Goal: Task Accomplishment & Management: Manage account settings

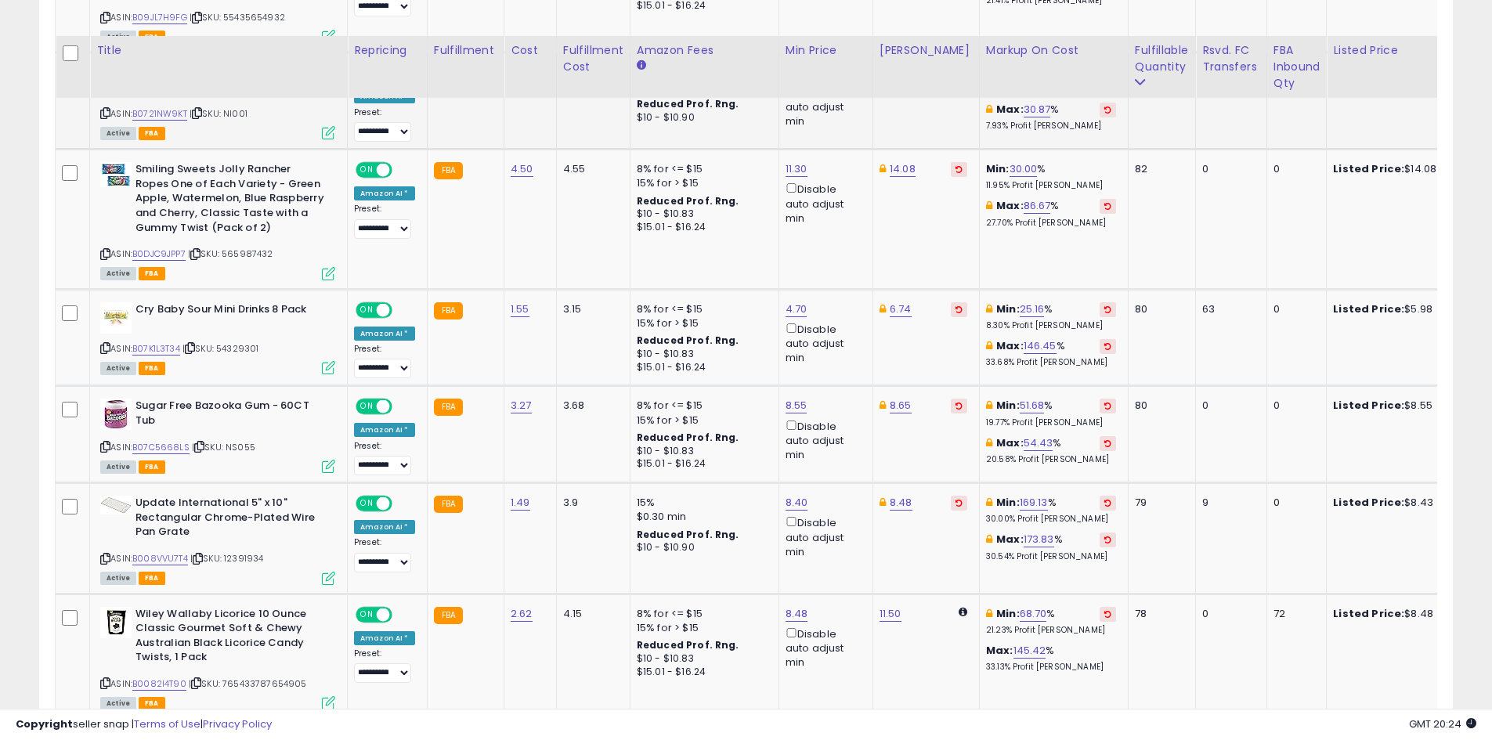
scroll to position [1790, 0]
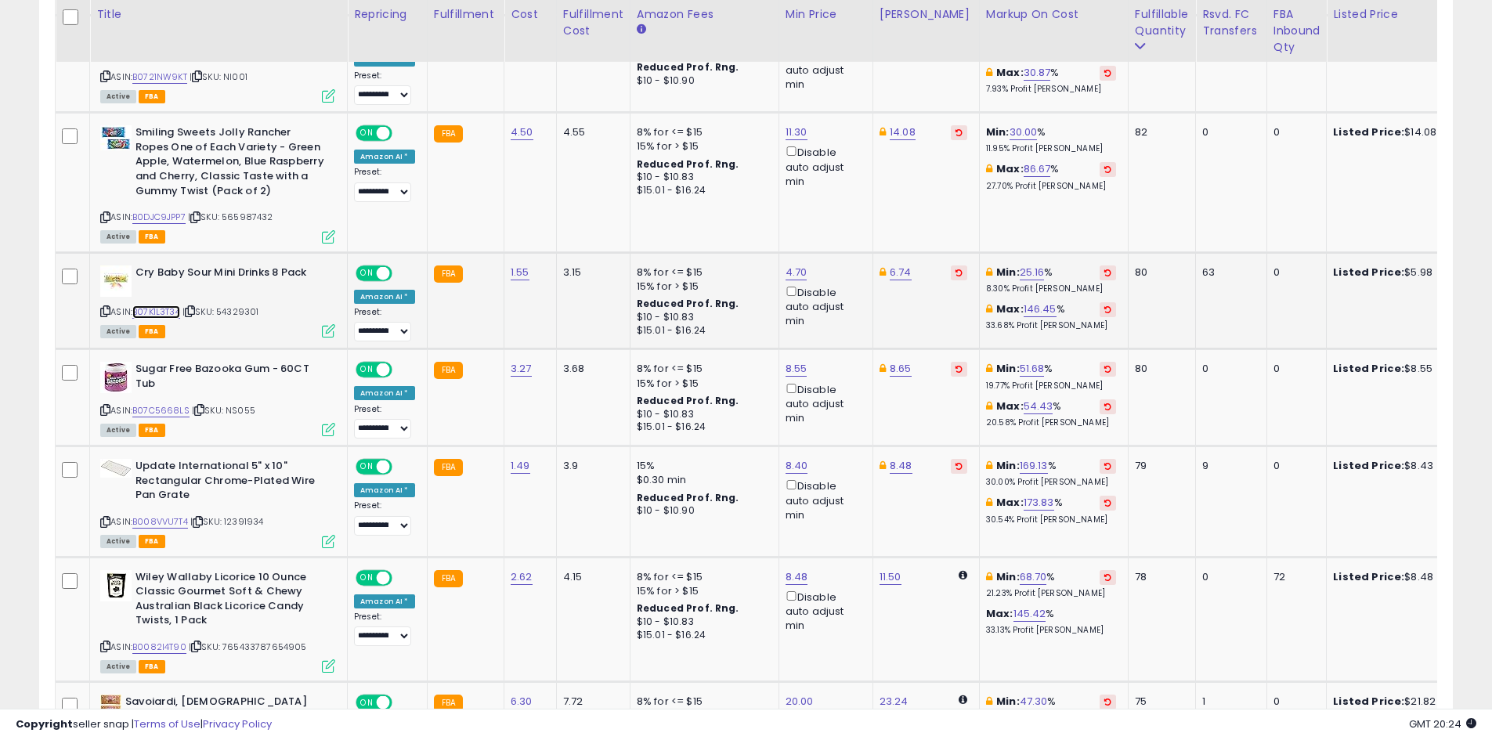
click at [153, 309] on link "B07K1L3T34" at bounding box center [156, 311] width 48 height 13
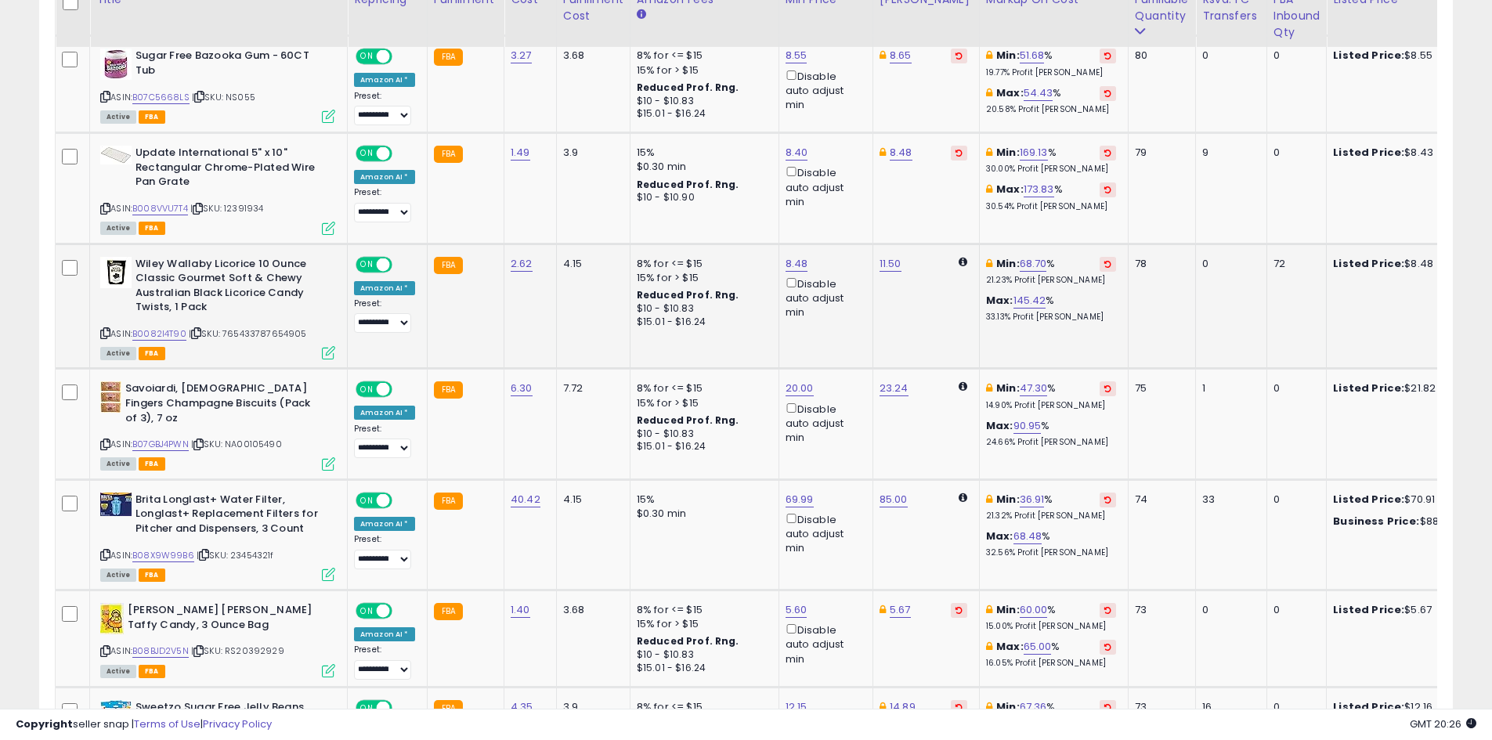
scroll to position [1947, 0]
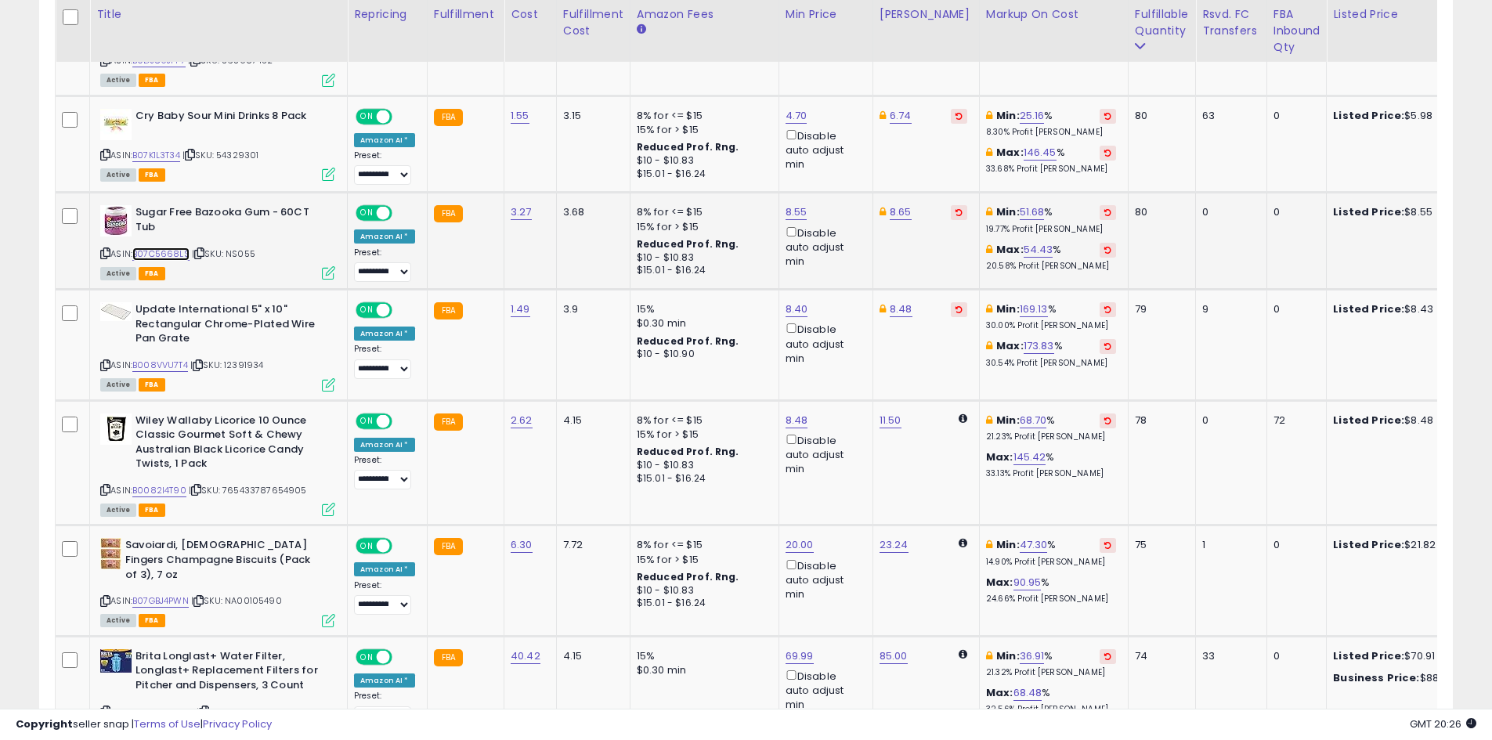
click at [162, 254] on link "B07C5668LS" at bounding box center [160, 253] width 57 height 13
type input "***"
click button "submit" at bounding box center [835, 156] width 27 height 23
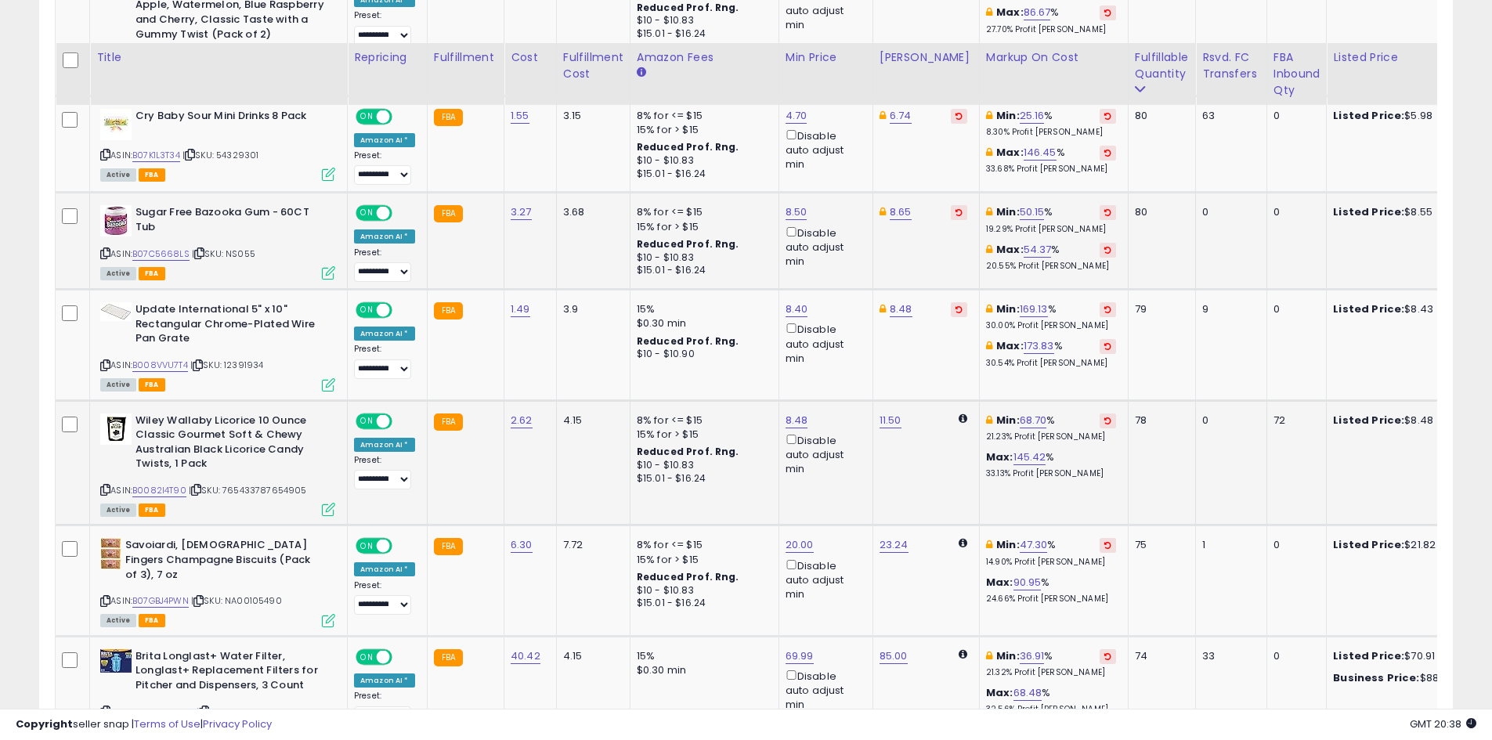
scroll to position [2025, 0]
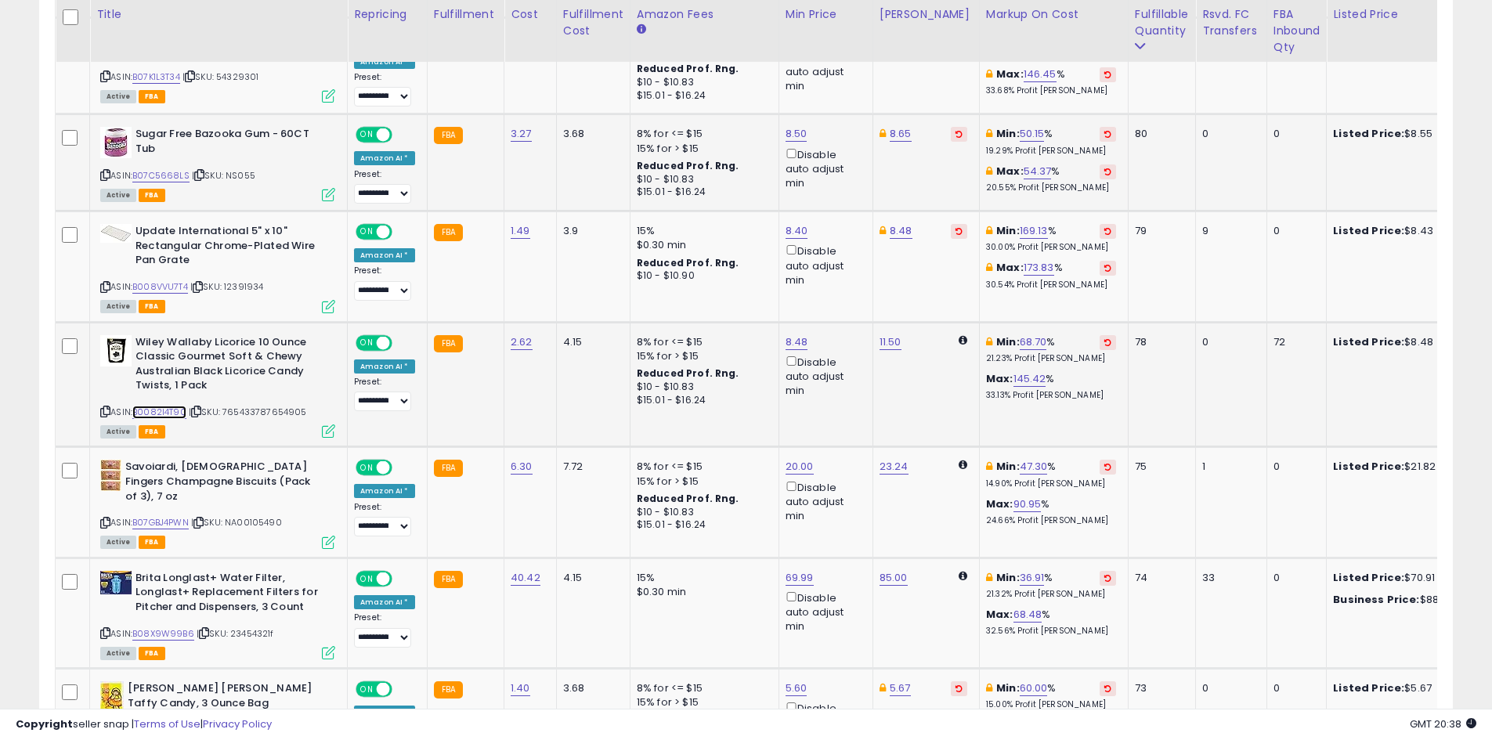
click at [165, 410] on link "B0082I4T90" at bounding box center [159, 412] width 54 height 13
type input "*"
type input "***"
click button "submit" at bounding box center [835, 286] width 27 height 23
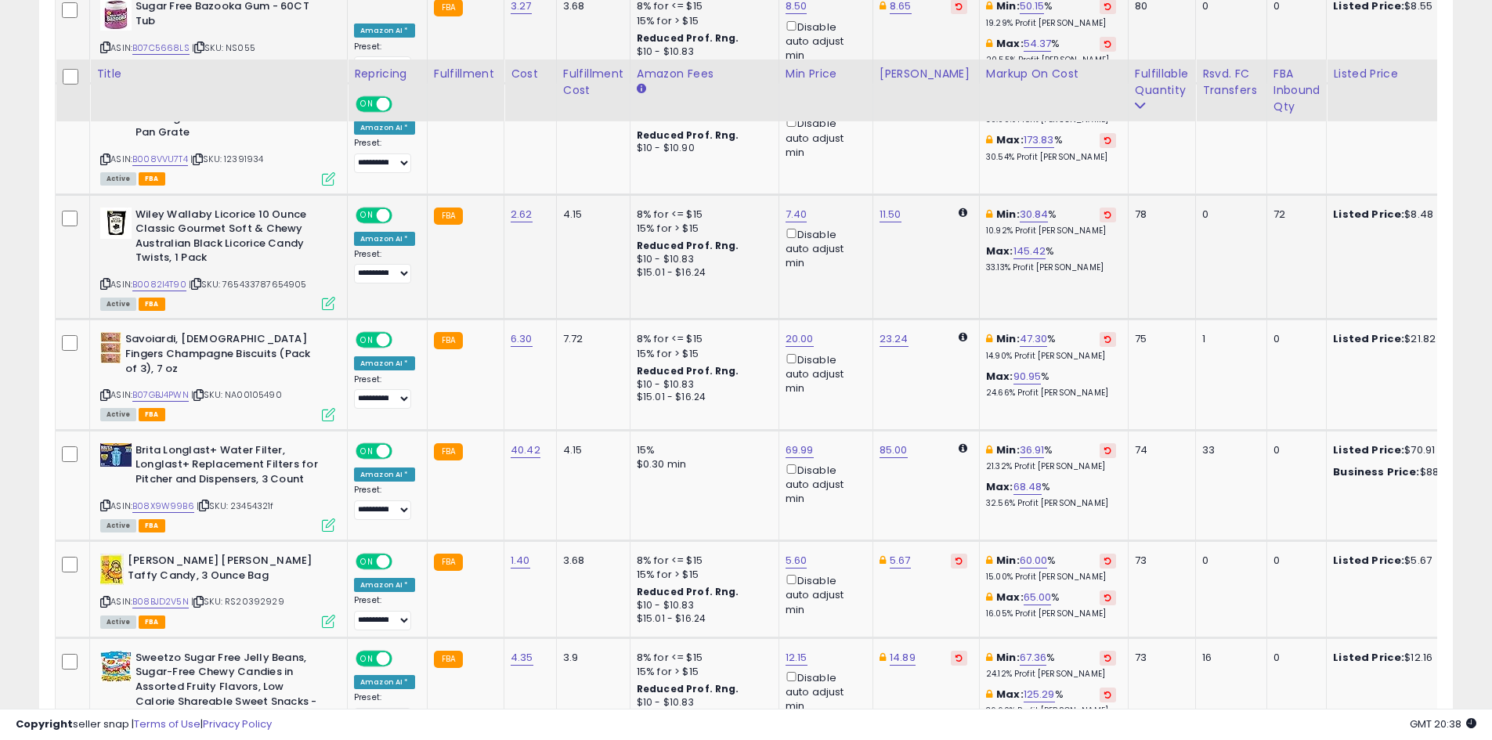
scroll to position [2260, 0]
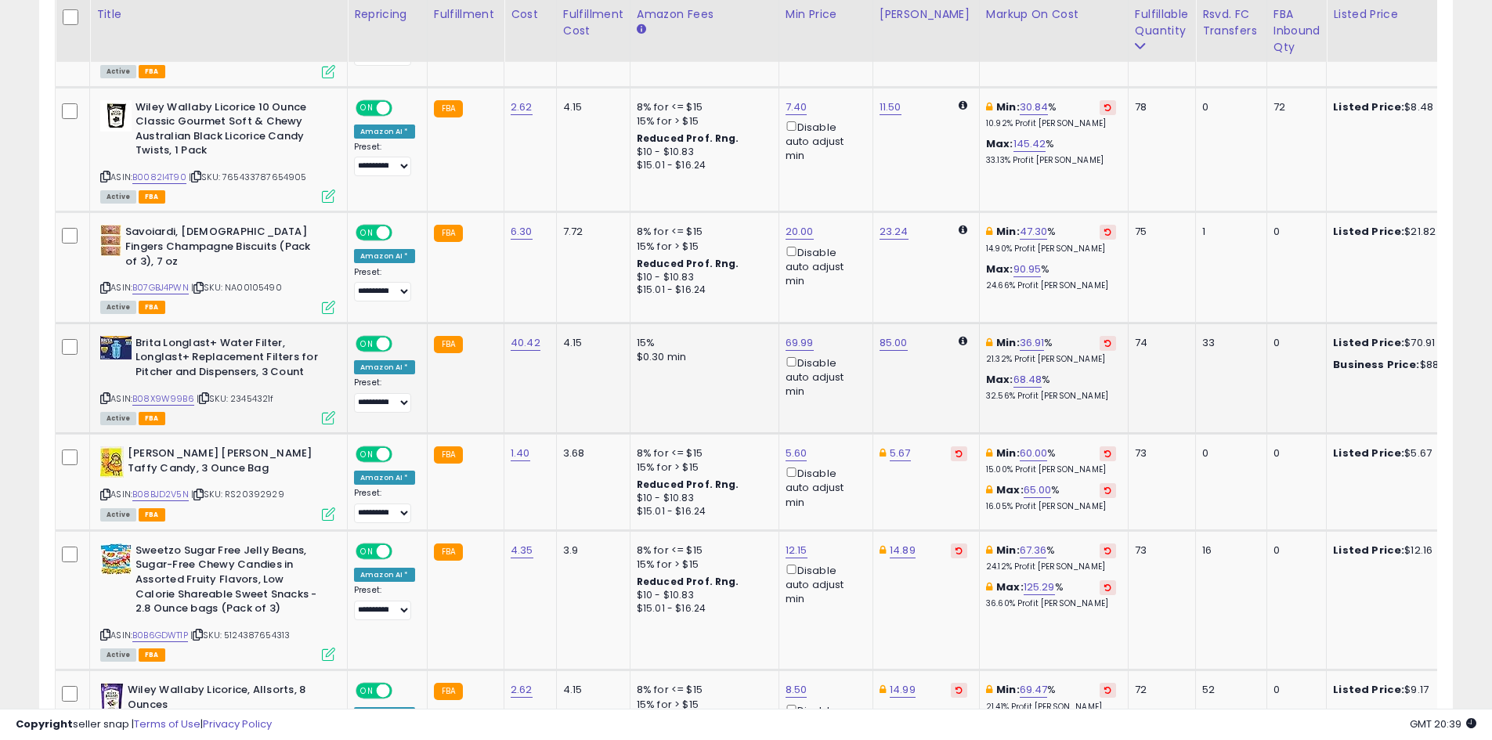
click at [179, 391] on div "ASIN: B08X9W99B6 | SKU: 23454321f Active FBA" at bounding box center [217, 379] width 235 height 87
click at [179, 395] on link "B08X9W99B6" at bounding box center [163, 398] width 62 height 13
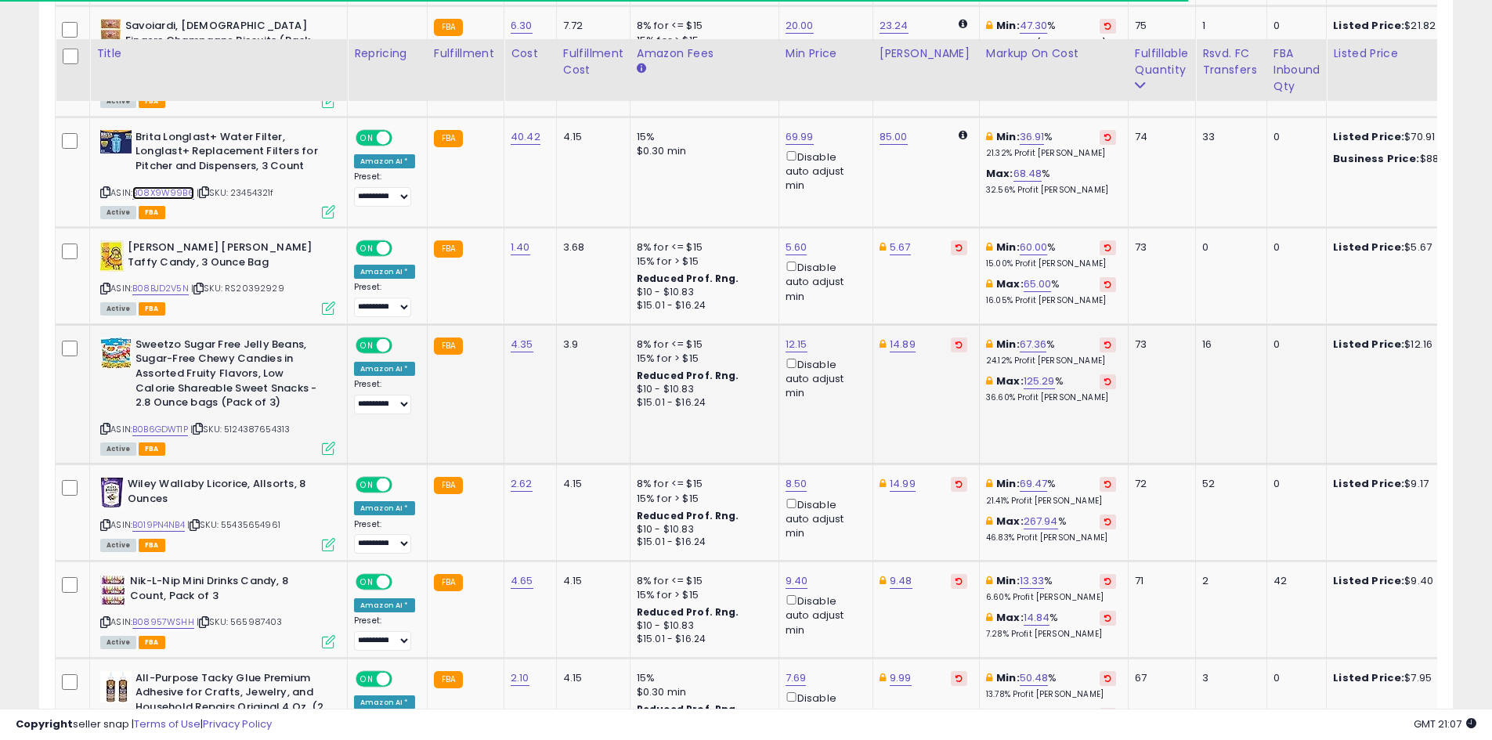
scroll to position [2573, 0]
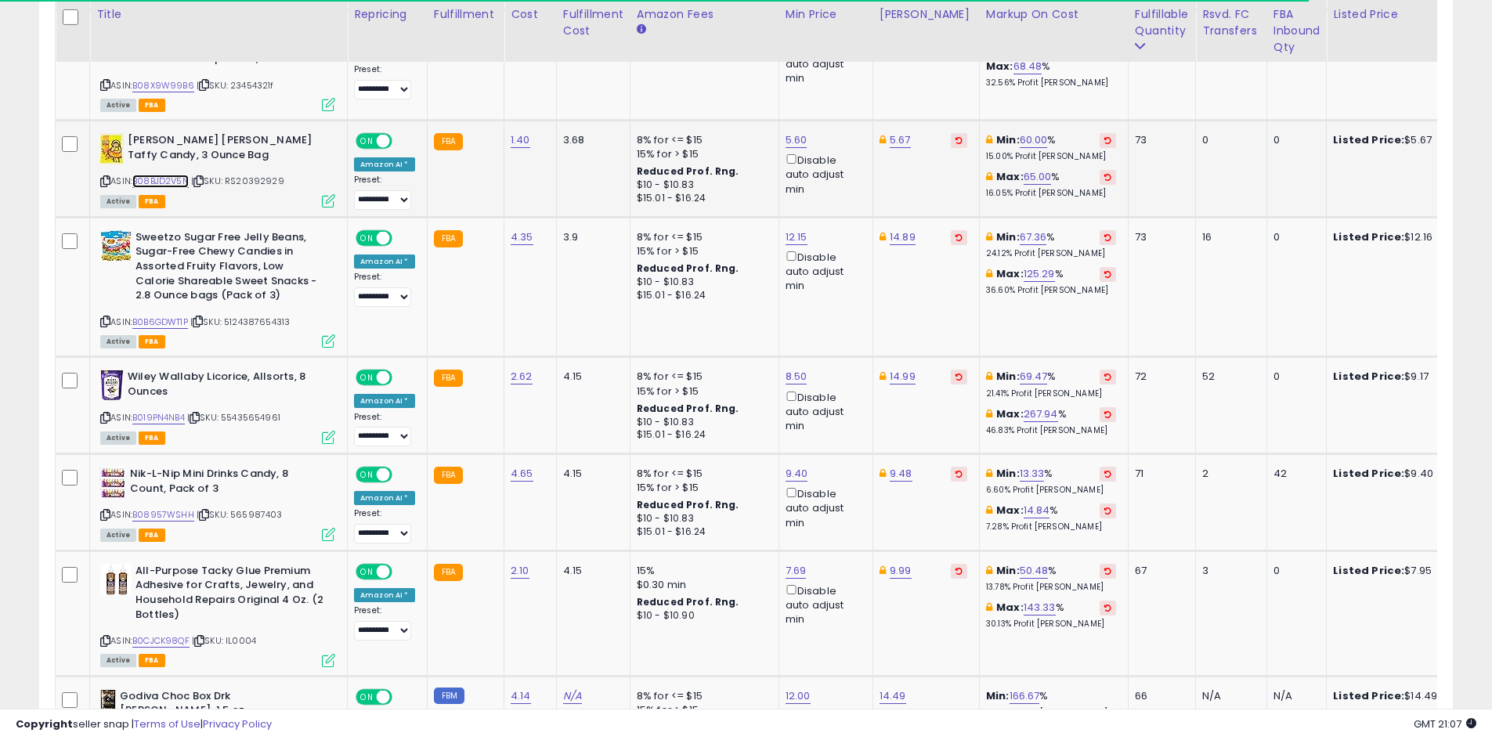
click at [172, 182] on link "B08BJD2V5N" at bounding box center [160, 181] width 56 height 13
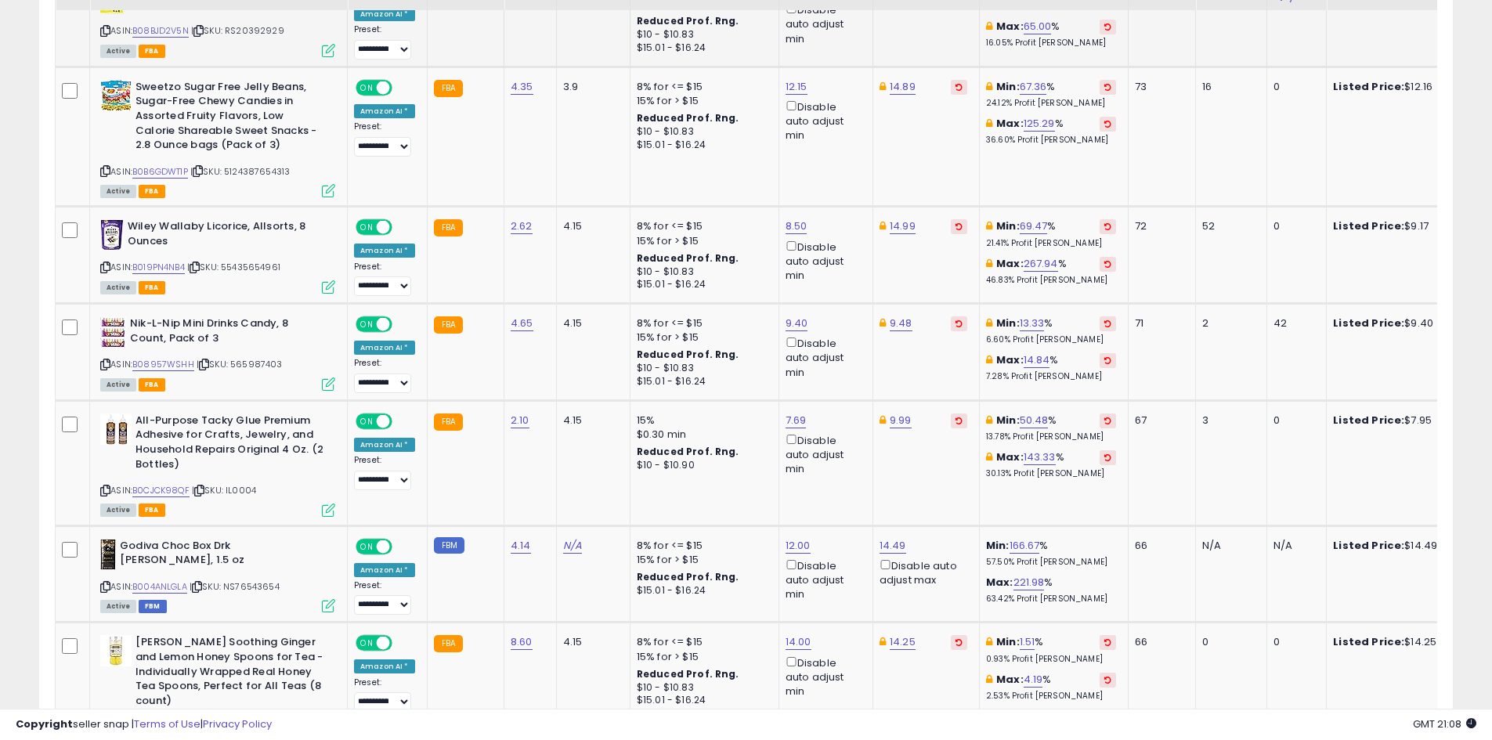
scroll to position [2730, 0]
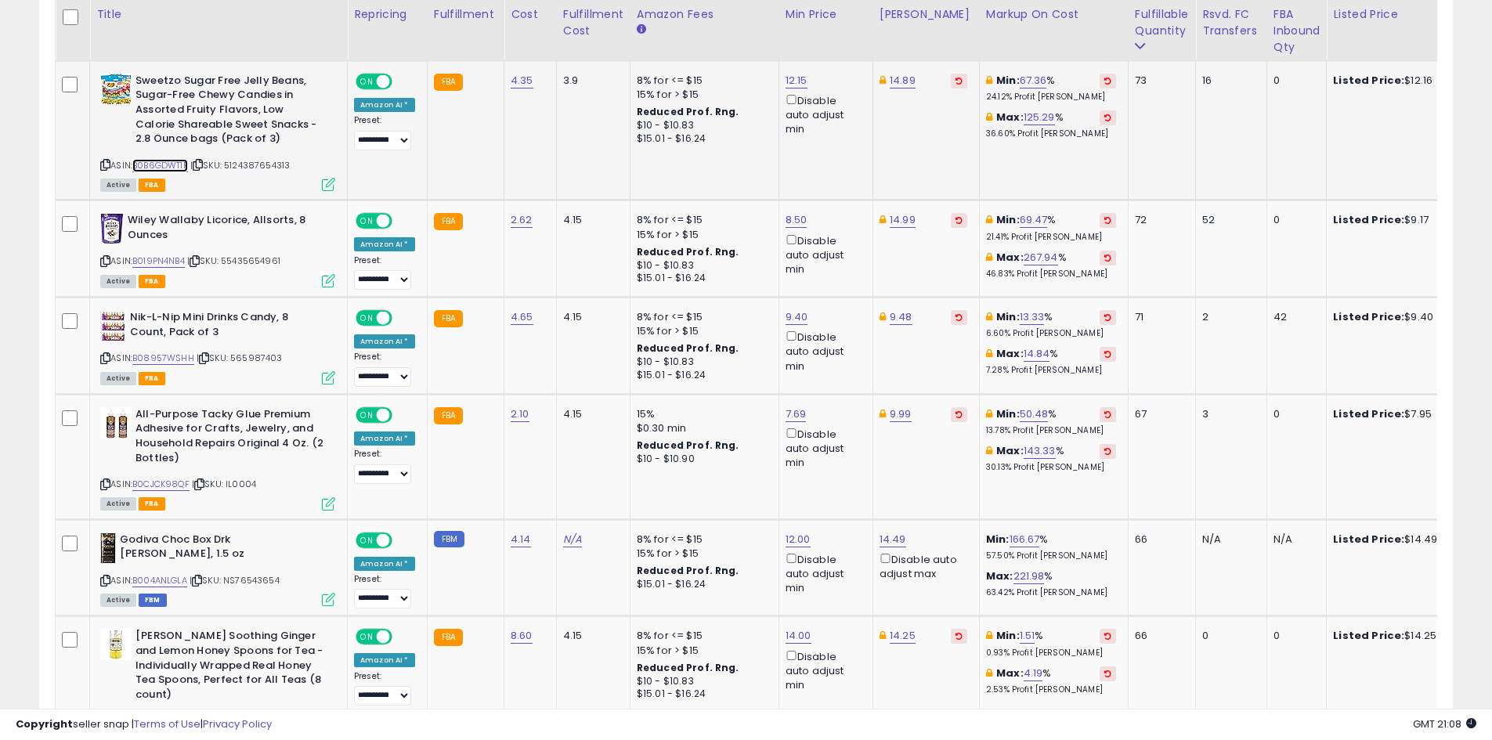
click at [169, 164] on link "B0B6GDWT1P" at bounding box center [160, 165] width 56 height 13
click at [168, 267] on link "B019PN4NB4" at bounding box center [158, 261] width 52 height 13
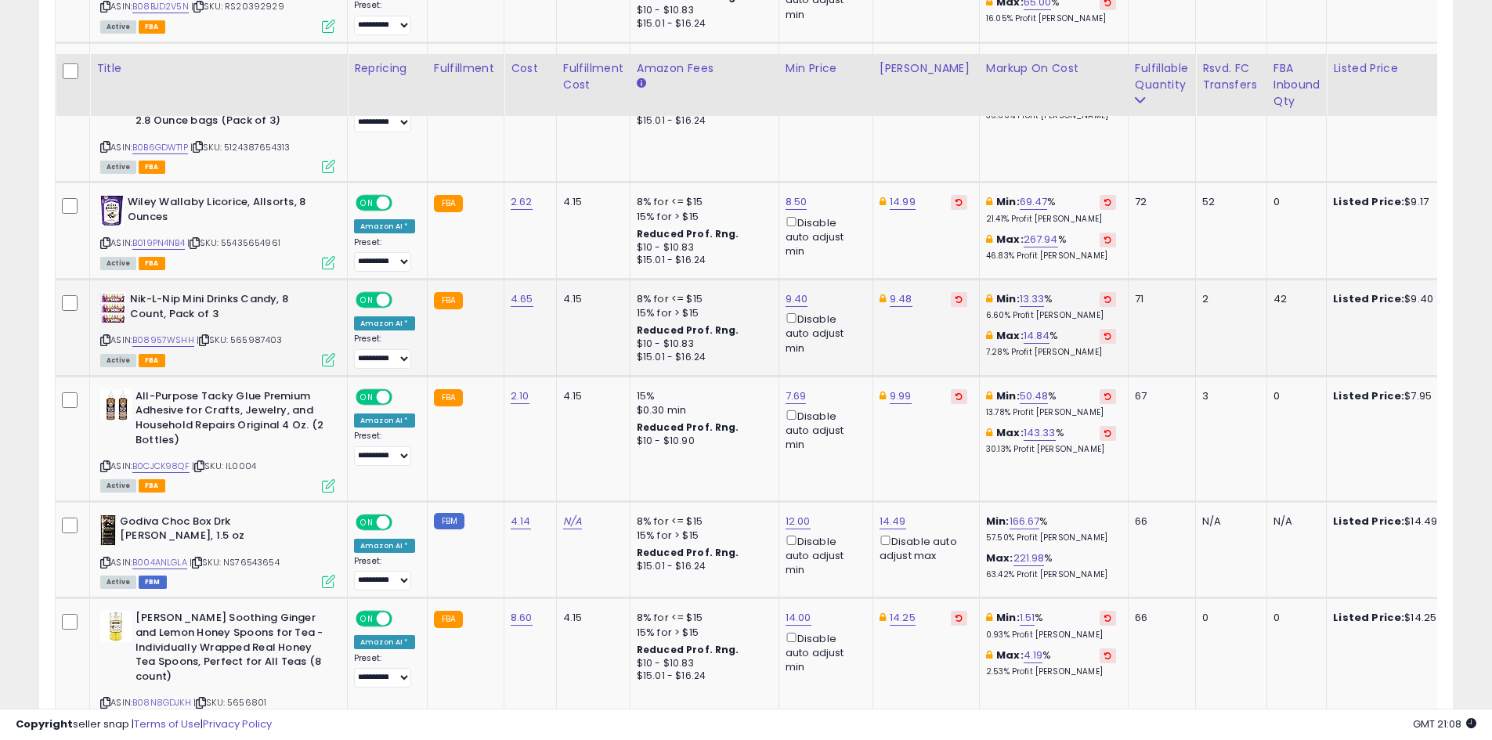
scroll to position [2818, 0]
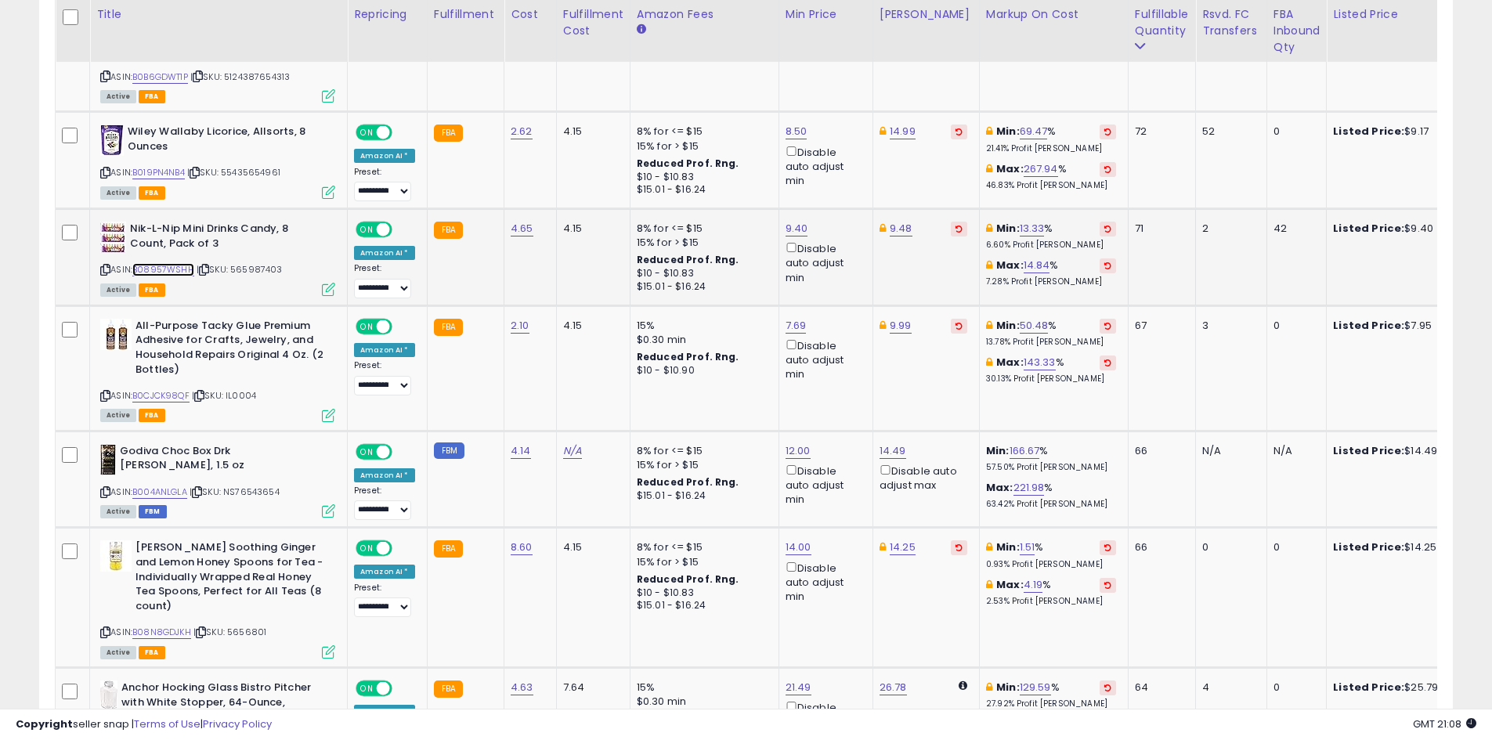
click at [165, 272] on link "B08957WSHH" at bounding box center [163, 269] width 62 height 13
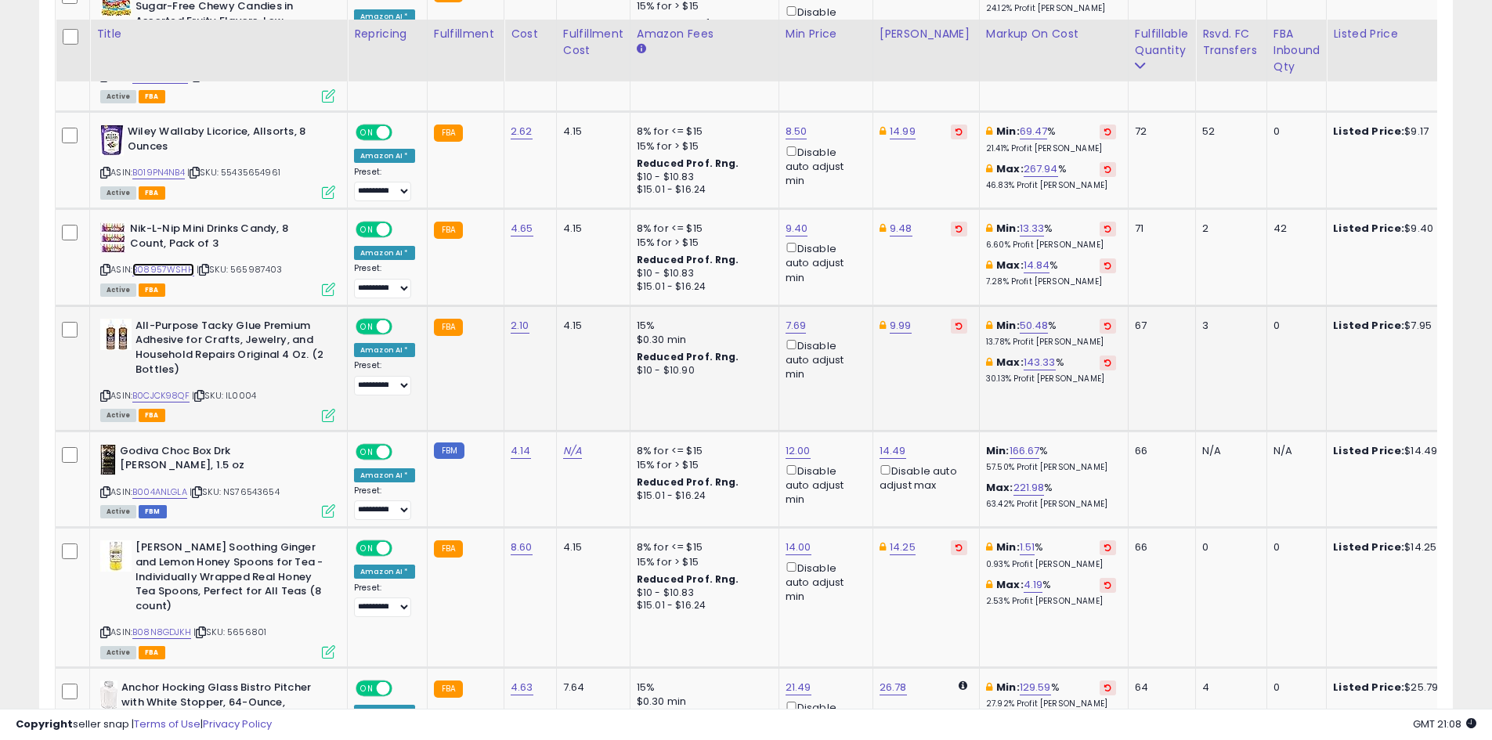
scroll to position [2897, 0]
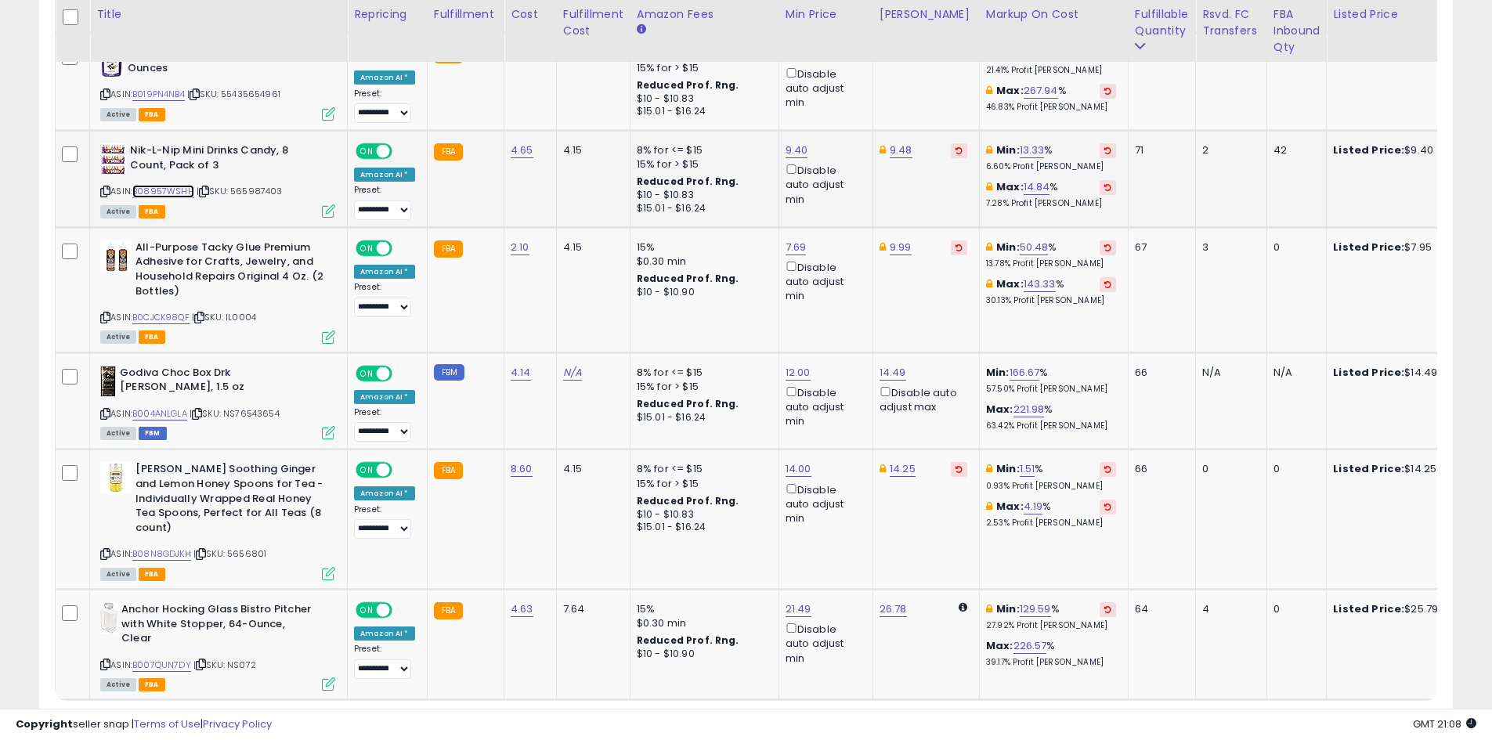
click at [167, 186] on link "B08957WSHH" at bounding box center [163, 191] width 62 height 13
type input "****"
click button "submit" at bounding box center [835, 94] width 27 height 23
click at [164, 319] on link "B0CJCK98QF" at bounding box center [160, 317] width 57 height 13
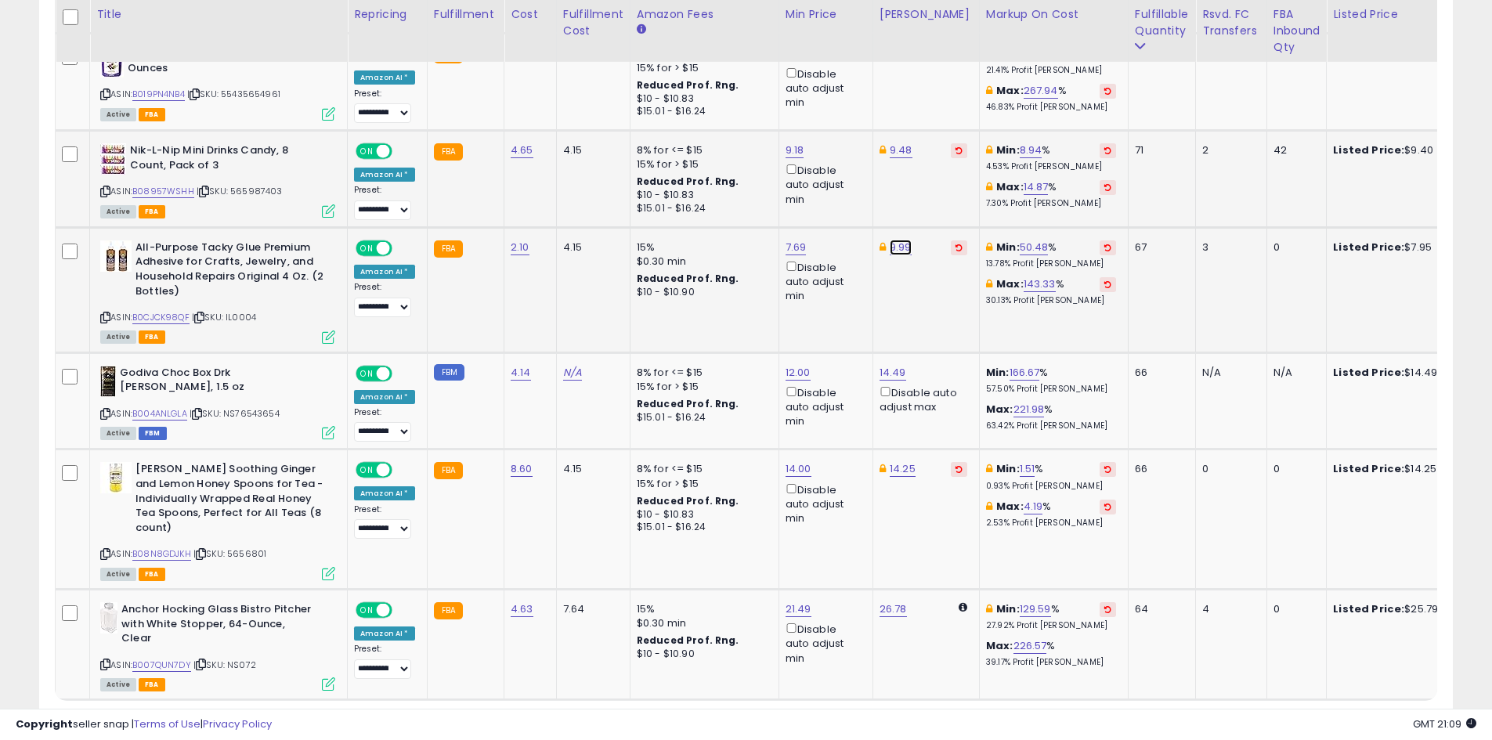
type input "*"
type input "****"
click button "submit" at bounding box center [939, 191] width 27 height 23
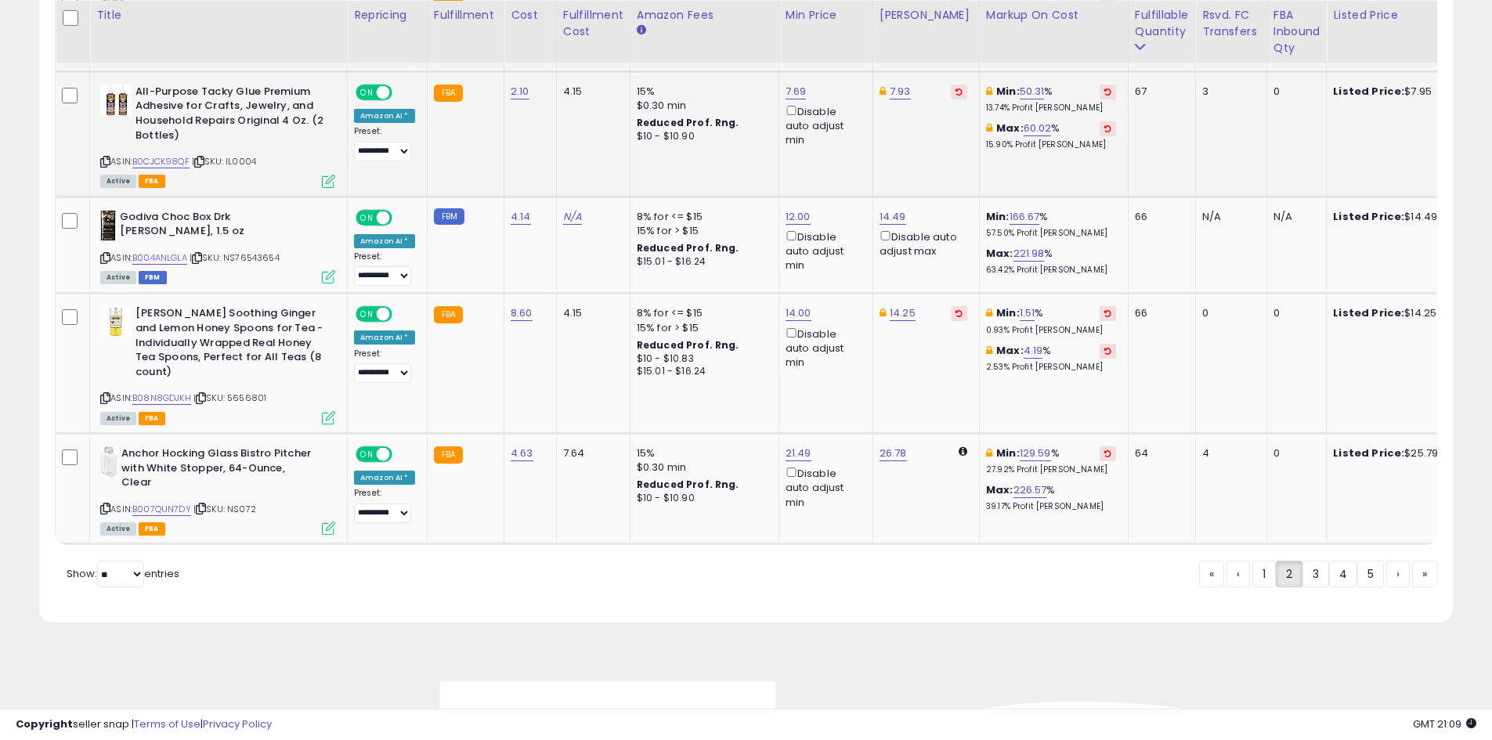
scroll to position [3053, 0]
click at [159, 506] on link "B007QUN7DY" at bounding box center [161, 508] width 59 height 13
click at [1357, 580] on link "3" at bounding box center [1370, 573] width 27 height 27
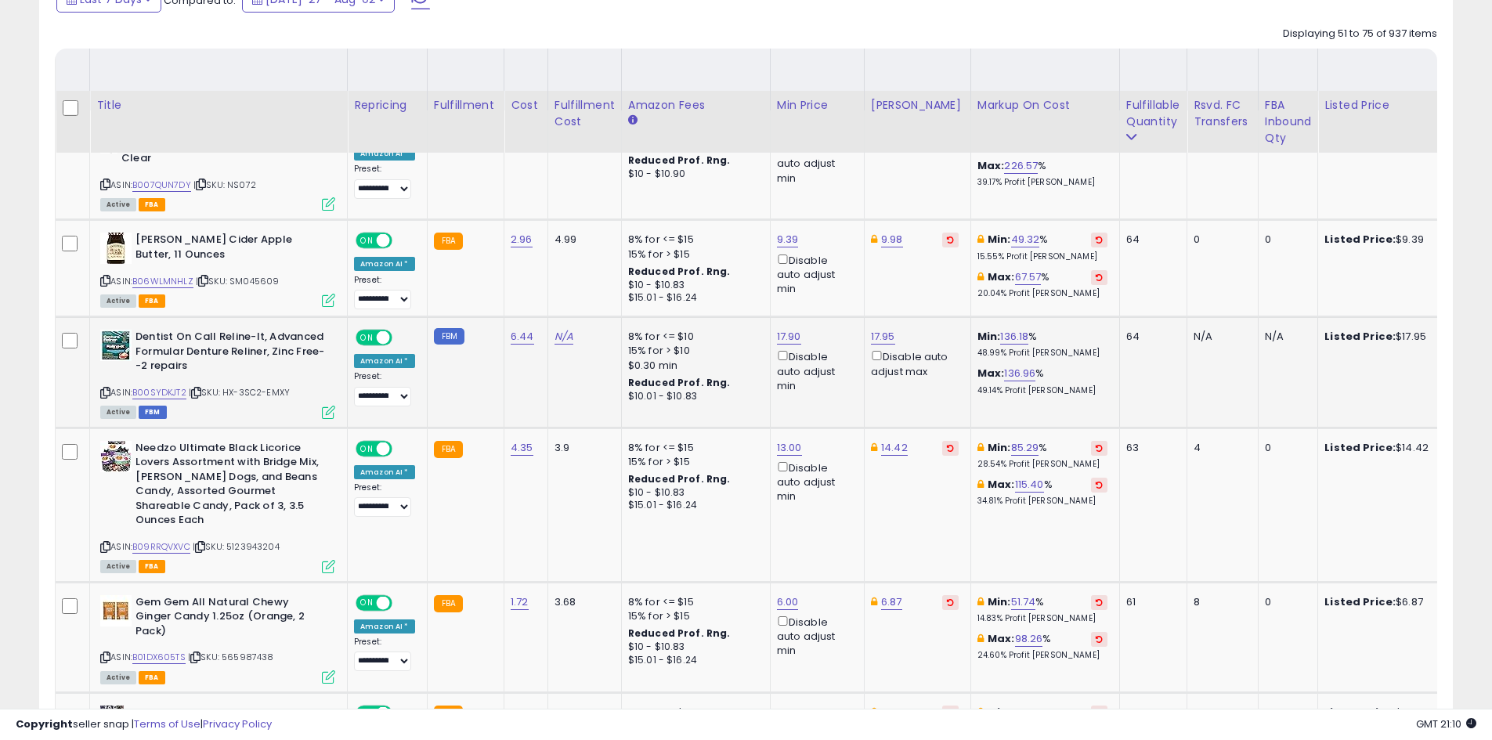
scroll to position [810, 0]
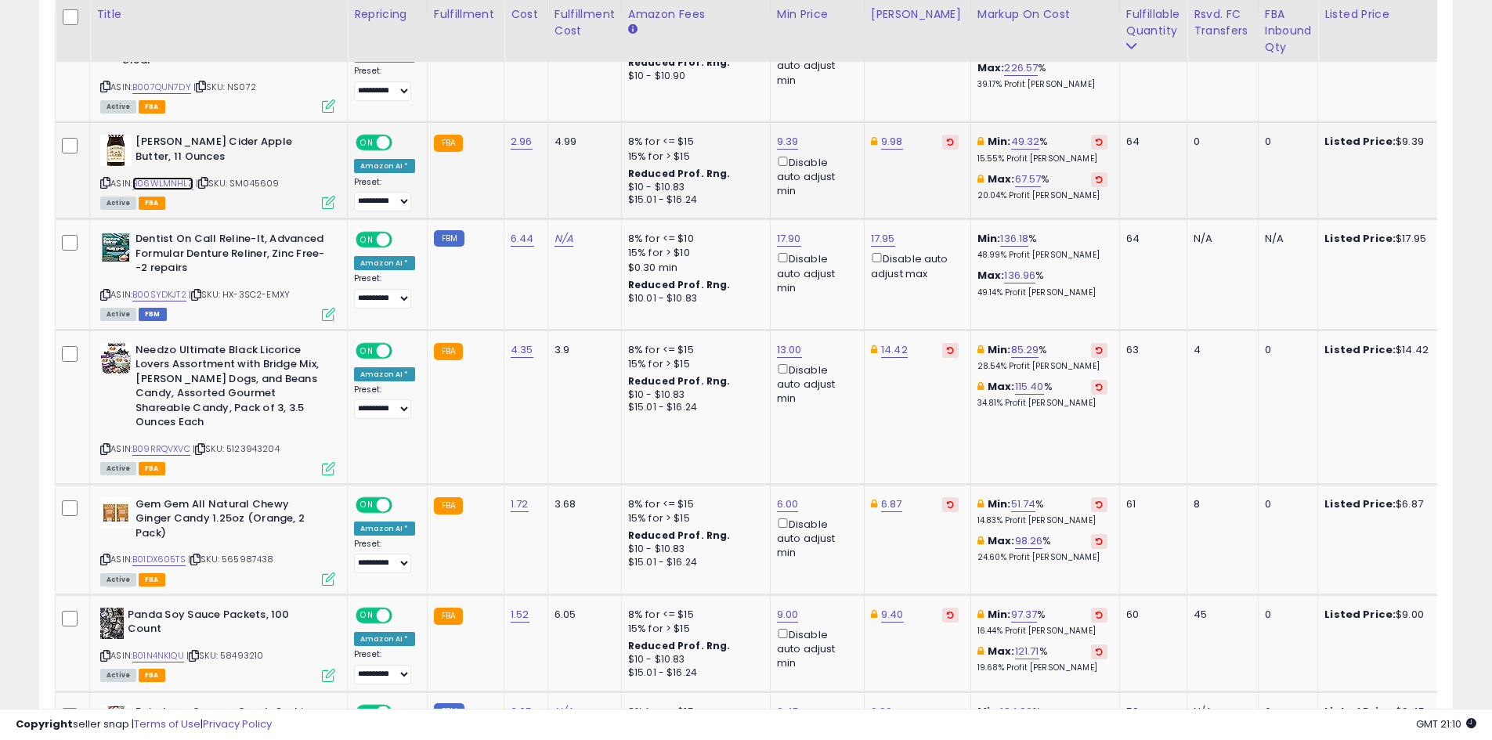
click at [174, 183] on link "B06WLMNHLZ" at bounding box center [162, 183] width 61 height 13
click at [785, 39] on link "9.39" at bounding box center [790, 31] width 26 height 16
type input "****"
click button "submit" at bounding box center [825, 85] width 27 height 23
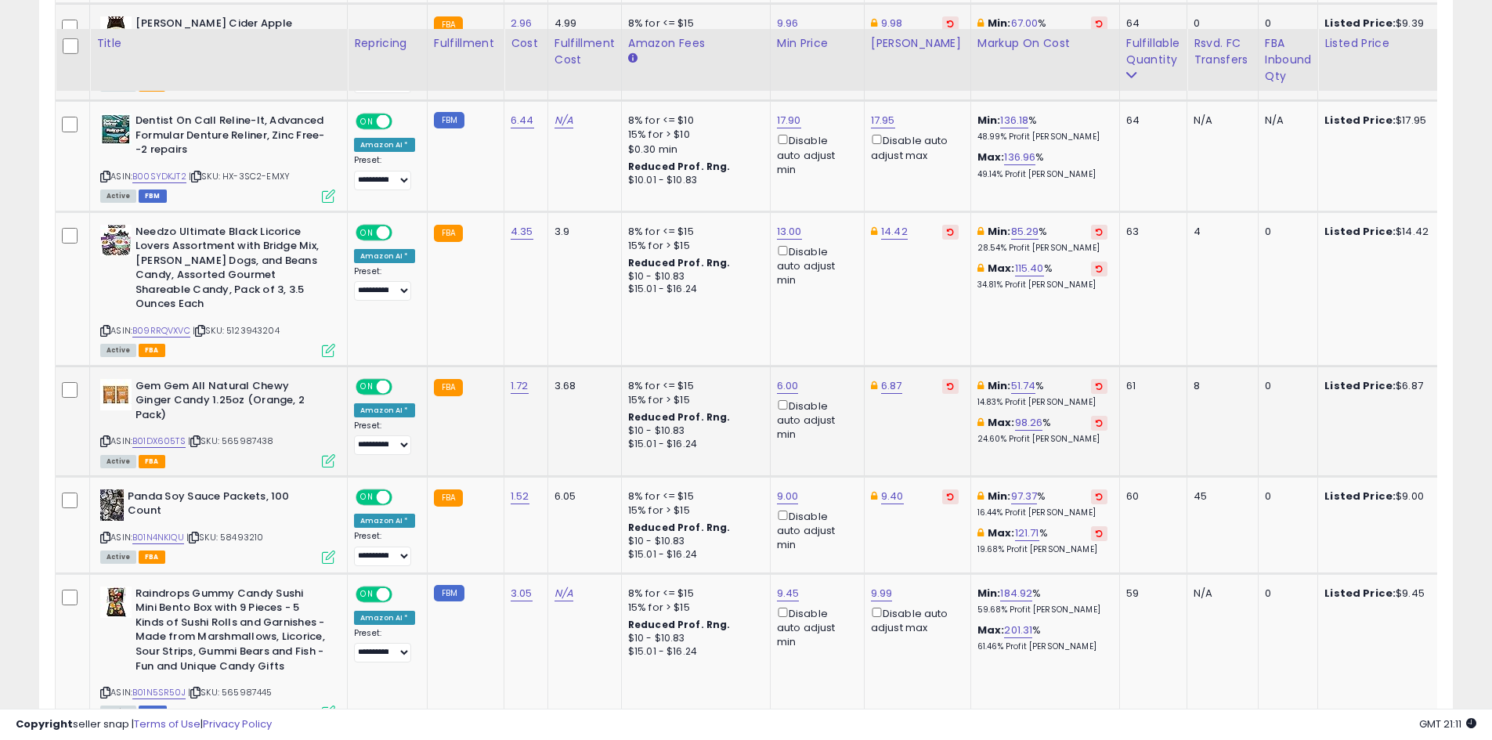
scroll to position [966, 0]
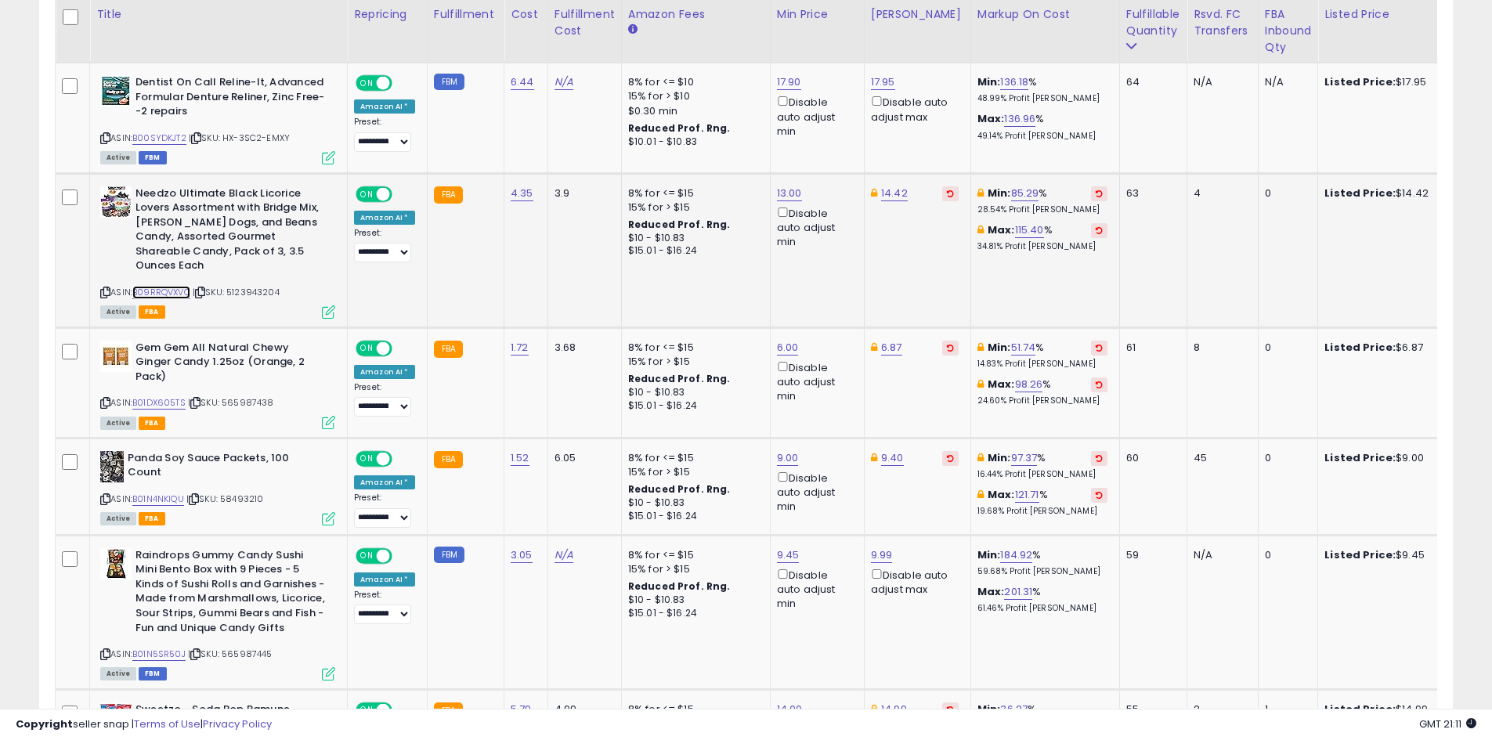
click at [157, 286] on link "B09RRQVXVC" at bounding box center [161, 292] width 58 height 13
click at [161, 396] on link "B01DX605TS" at bounding box center [158, 402] width 53 height 13
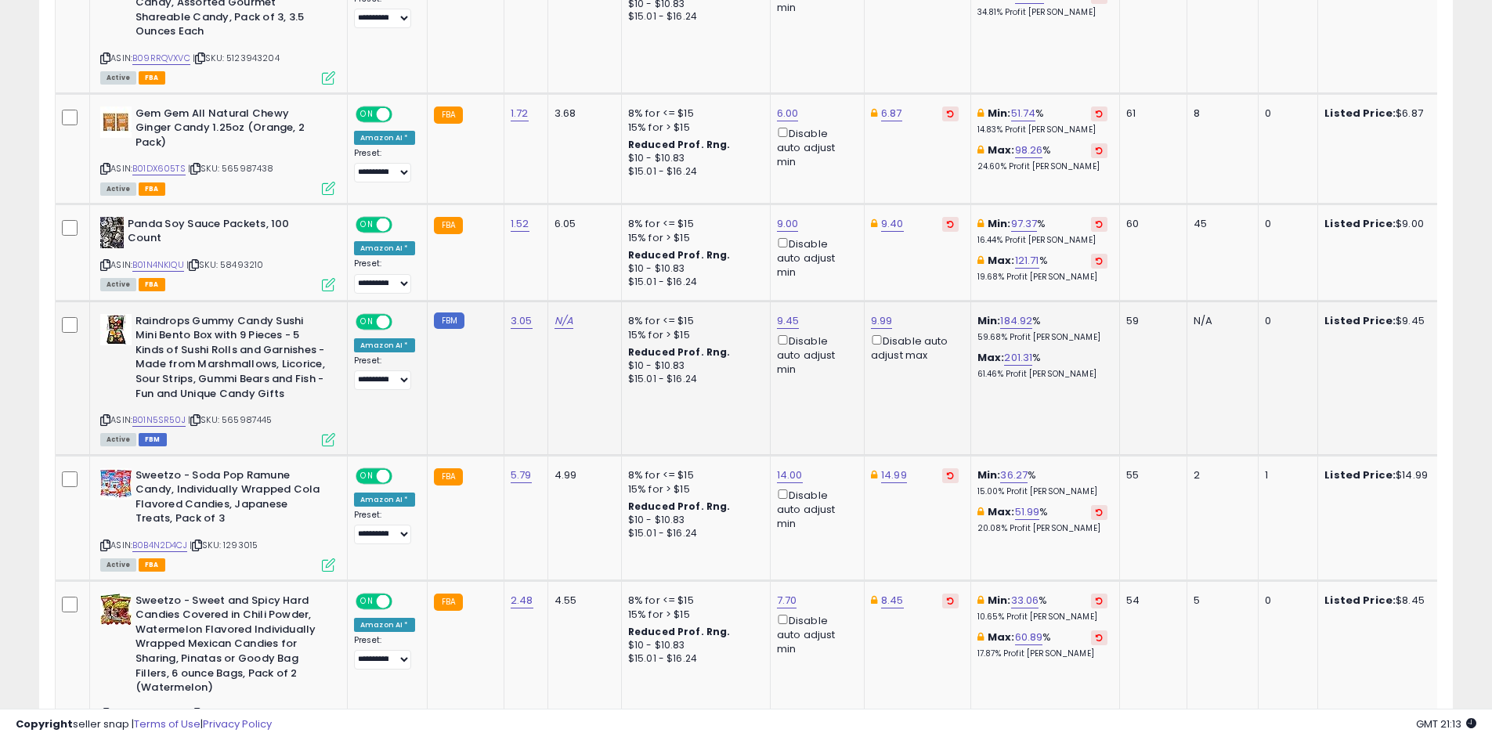
scroll to position [1244, 0]
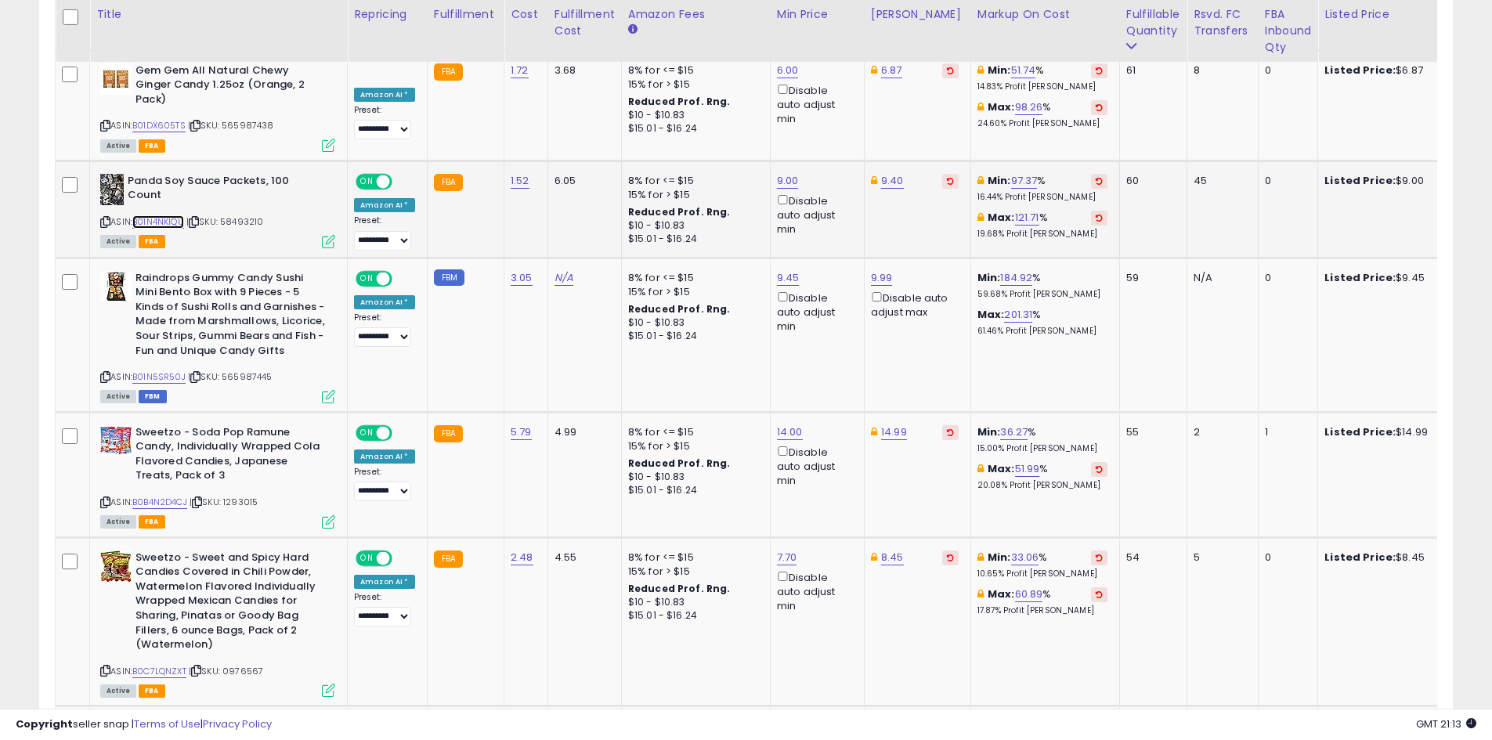
click at [175, 215] on link "B01N4NKIQU" at bounding box center [158, 221] width 52 height 13
click at [770, 161] on td "9.00 Disable auto adjust min" at bounding box center [817, 209] width 94 height 97
type input "*"
type input "***"
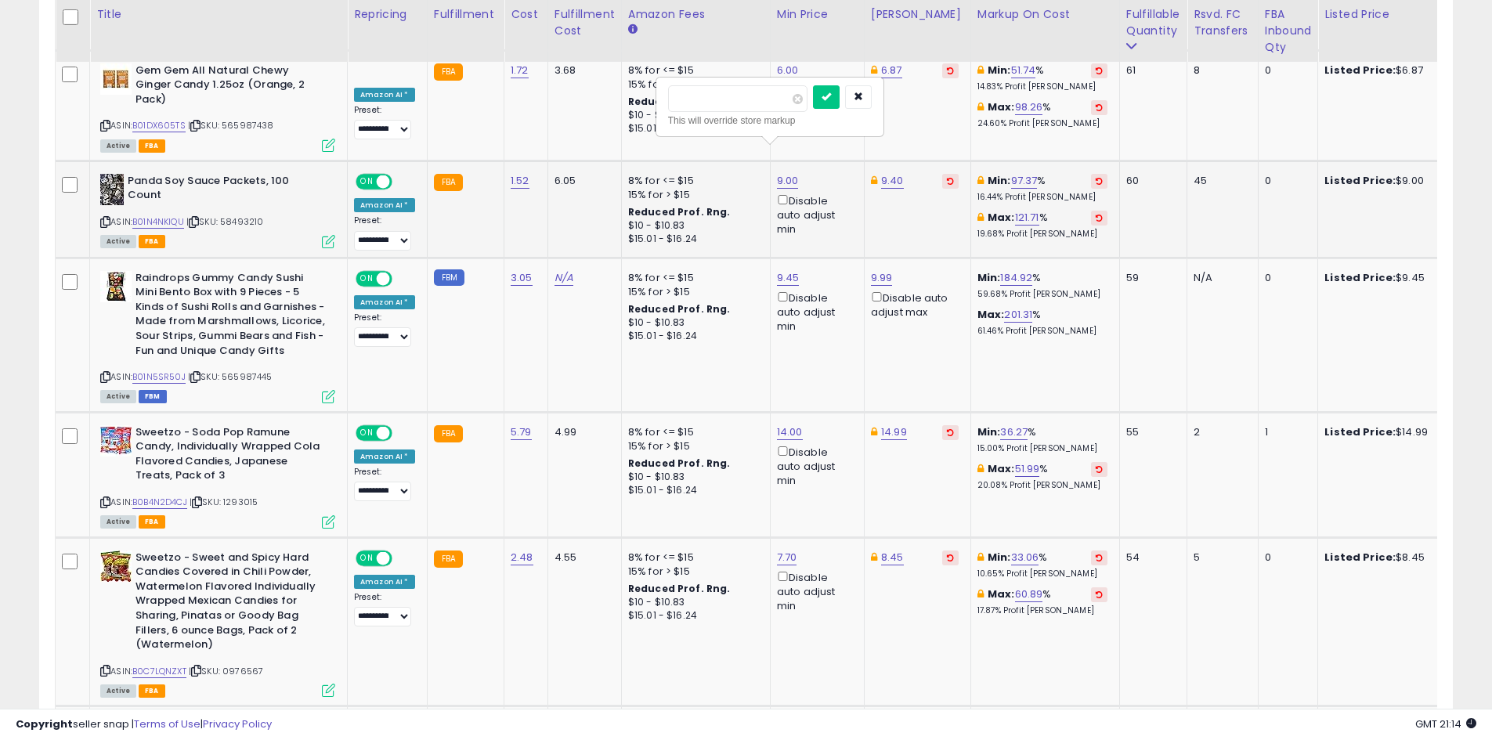
click button "submit" at bounding box center [826, 96] width 27 height 23
type input "*"
type input "****"
click button "submit" at bounding box center [930, 96] width 27 height 23
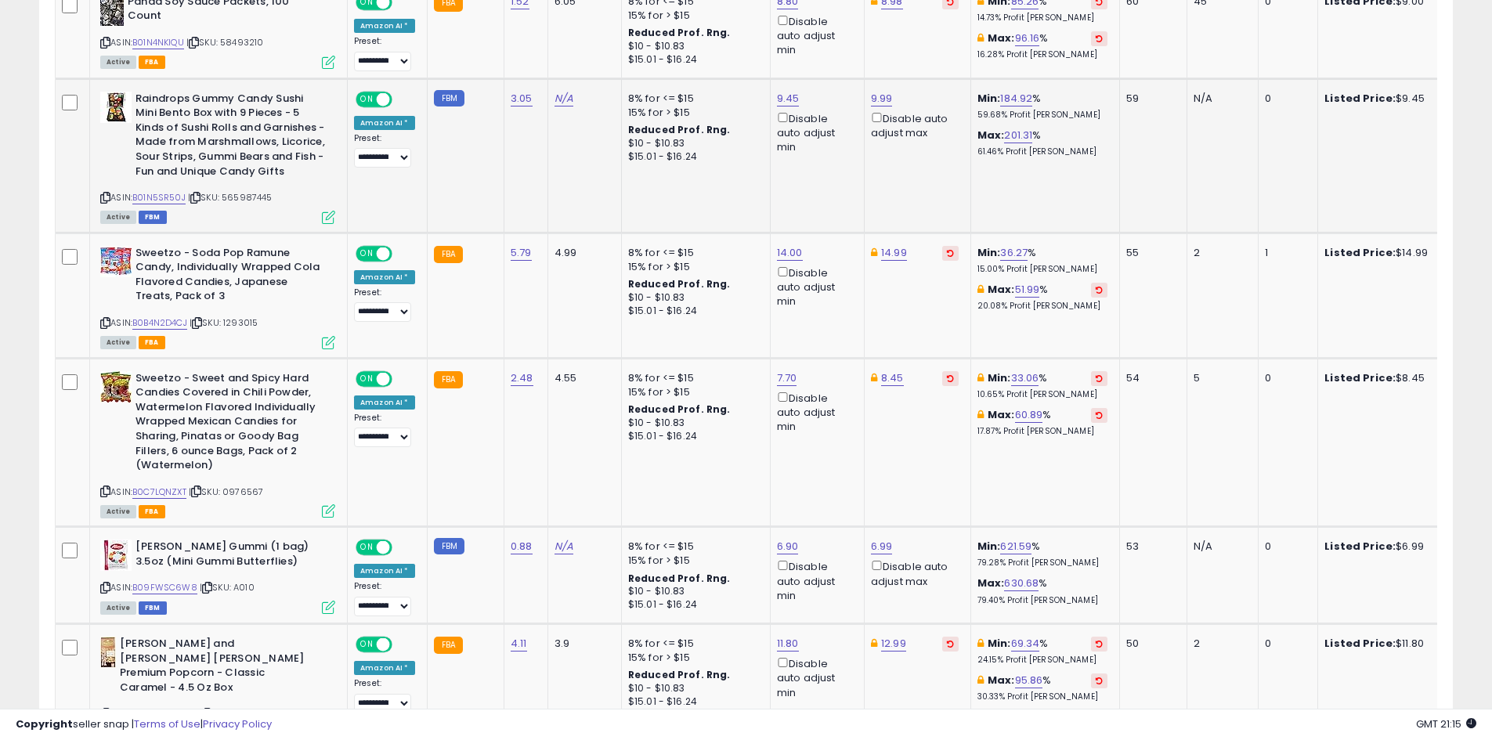
scroll to position [1442, 0]
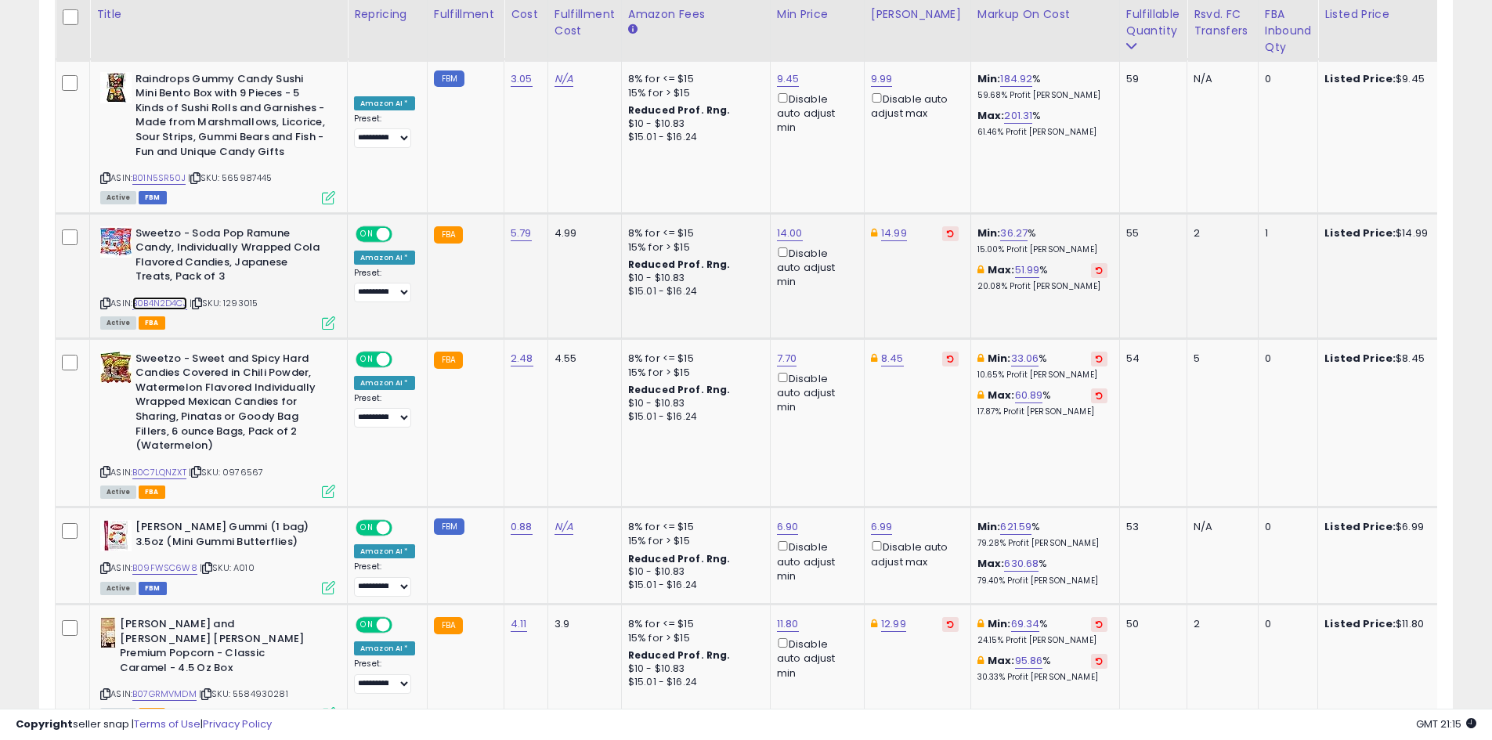
click at [176, 297] on link "B0B4N2D4CJ" at bounding box center [159, 303] width 55 height 13
type input "*****"
click button "submit" at bounding box center [932, 149] width 27 height 23
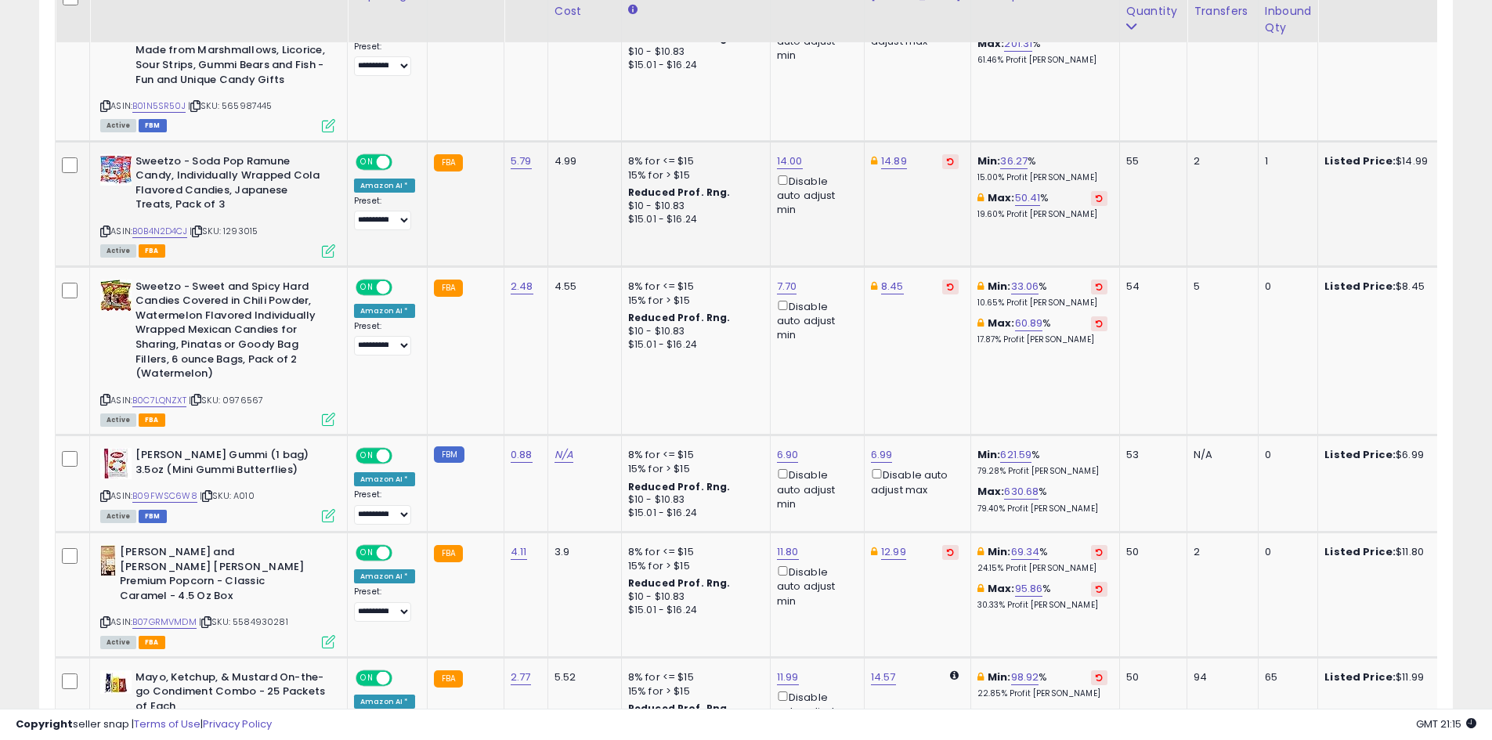
scroll to position [1532, 0]
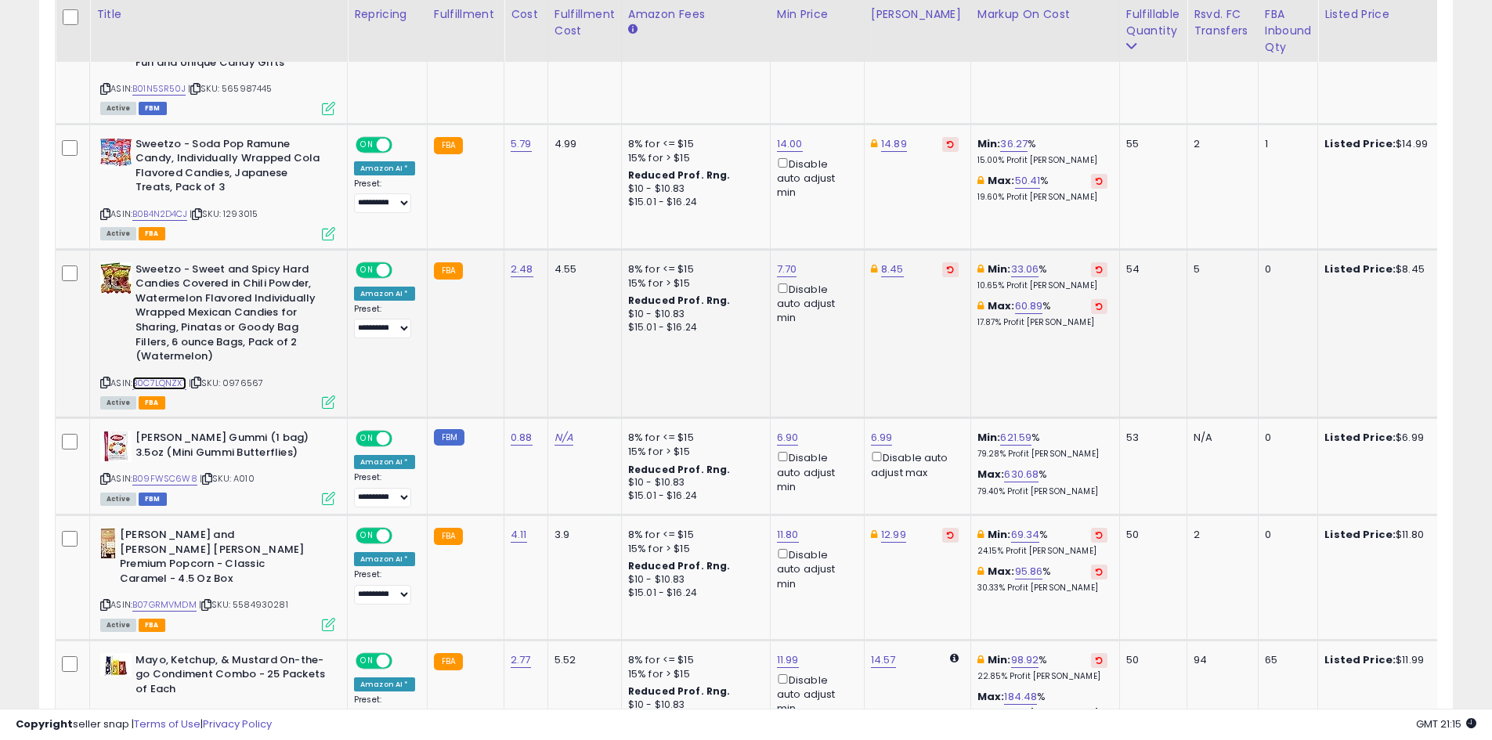
click at [179, 377] on link "B0C7LQNZXT" at bounding box center [159, 383] width 54 height 13
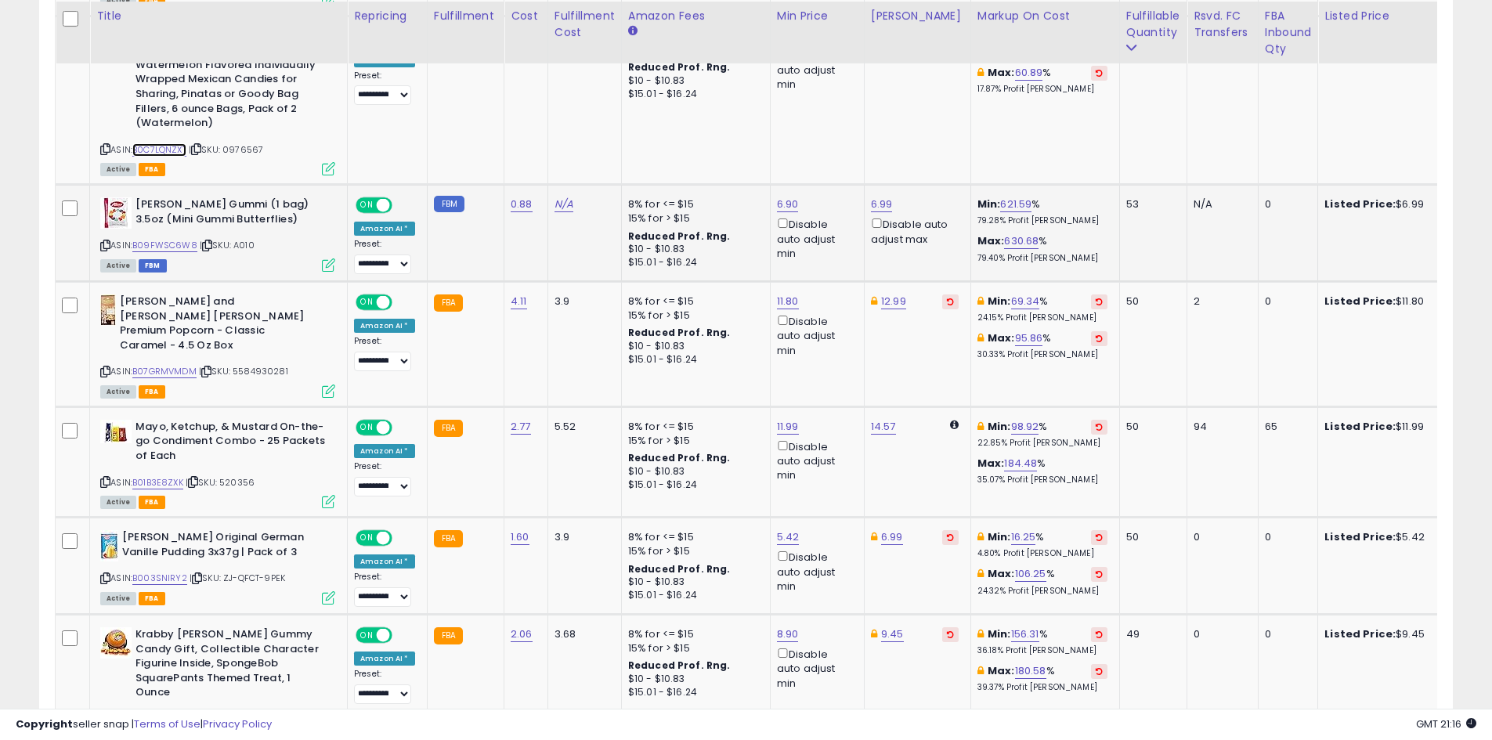
scroll to position [1767, 0]
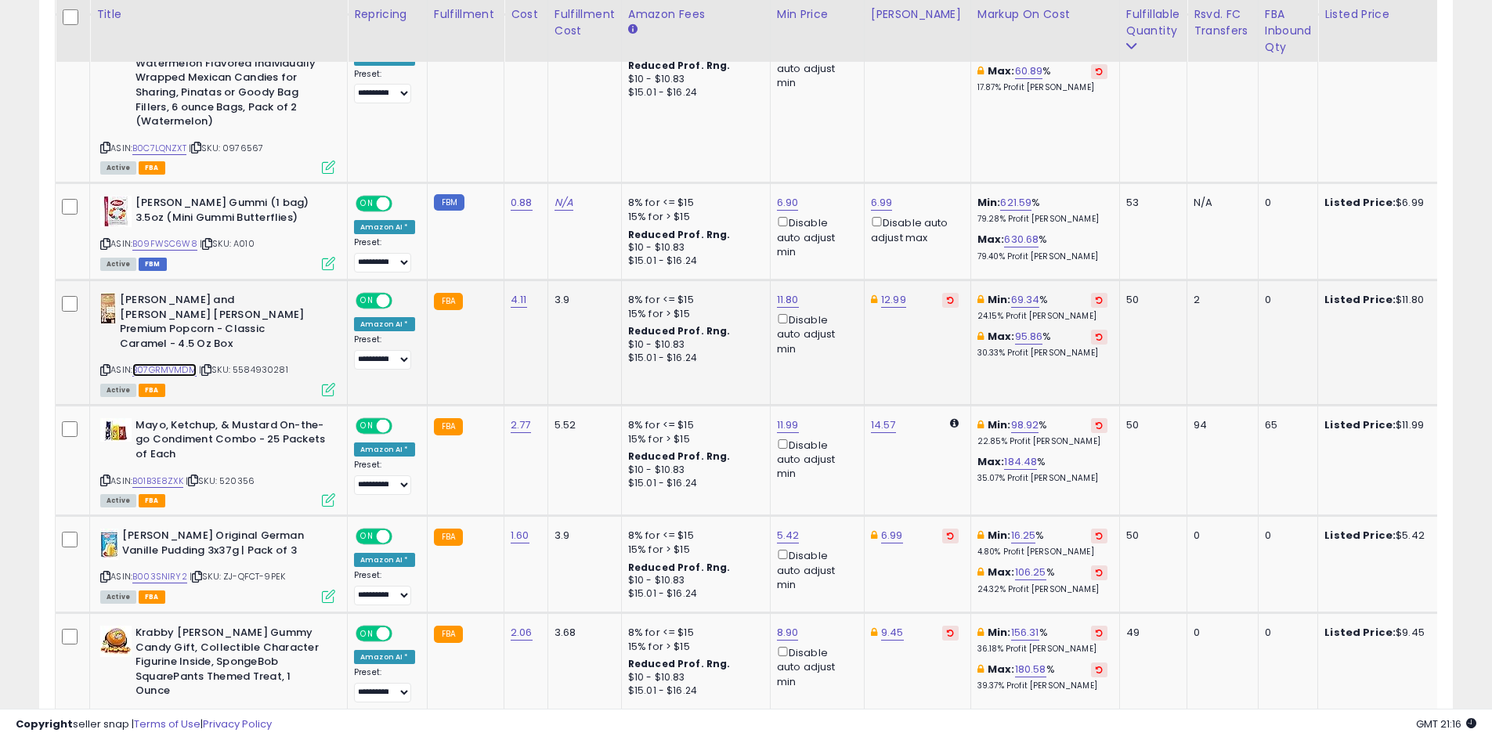
click at [156, 363] on link "B07GRMVMDM" at bounding box center [164, 369] width 64 height 13
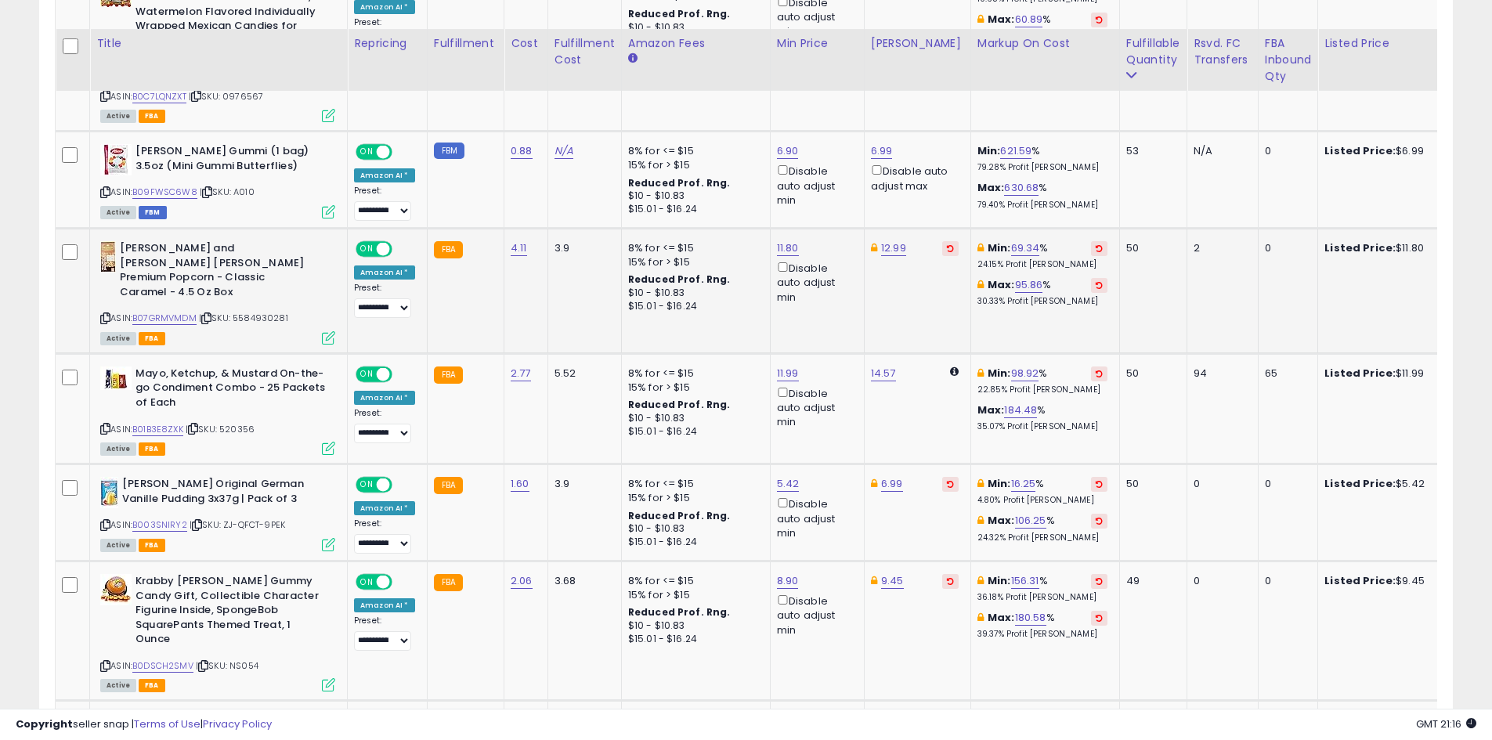
scroll to position [1868, 0]
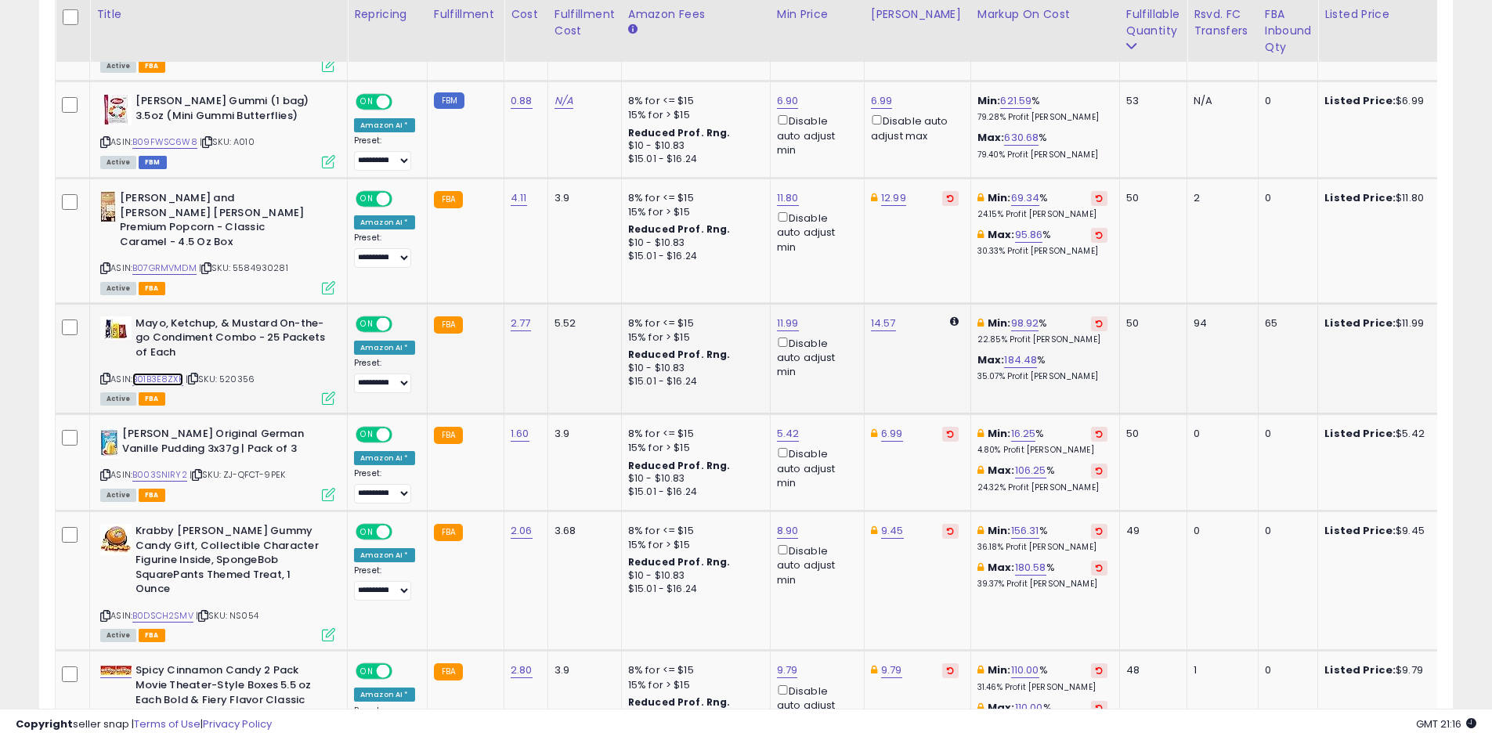
click at [170, 373] on link "B01B3E8ZXK" at bounding box center [157, 379] width 51 height 13
type input "*****"
click button "submit" at bounding box center [826, 224] width 27 height 23
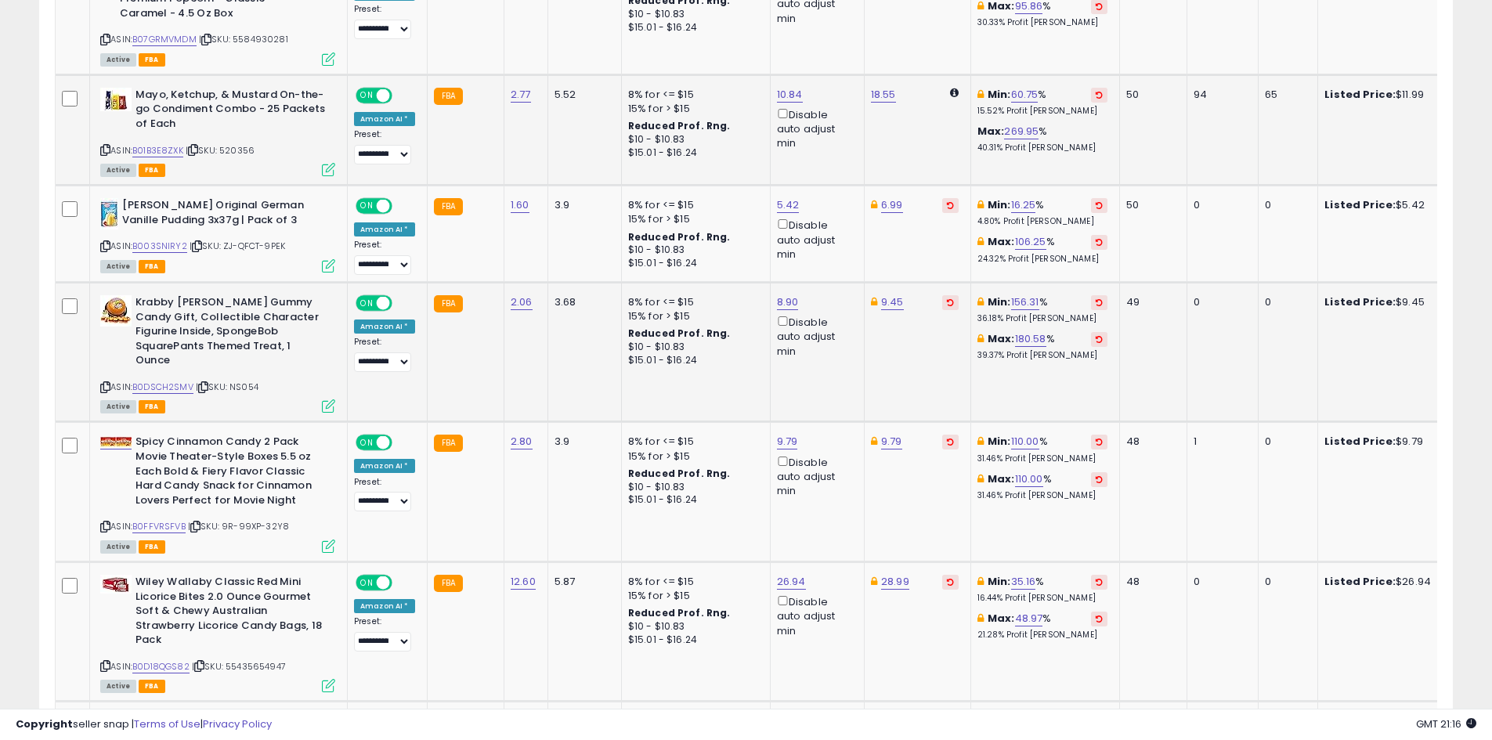
scroll to position [2103, 0]
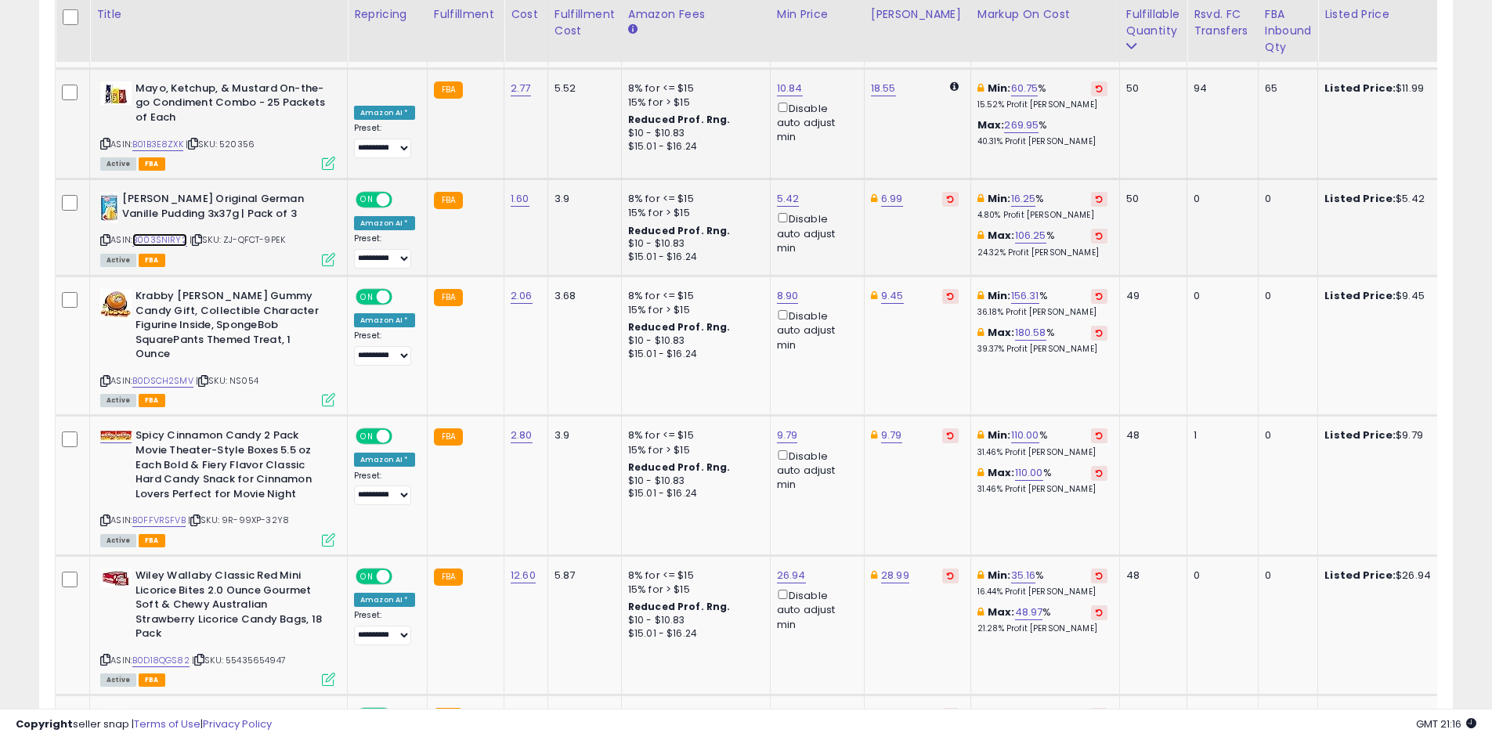
click at [150, 233] on link "B003SNIRY2" at bounding box center [159, 239] width 55 height 13
type input "****"
click button "submit" at bounding box center [930, 197] width 27 height 23
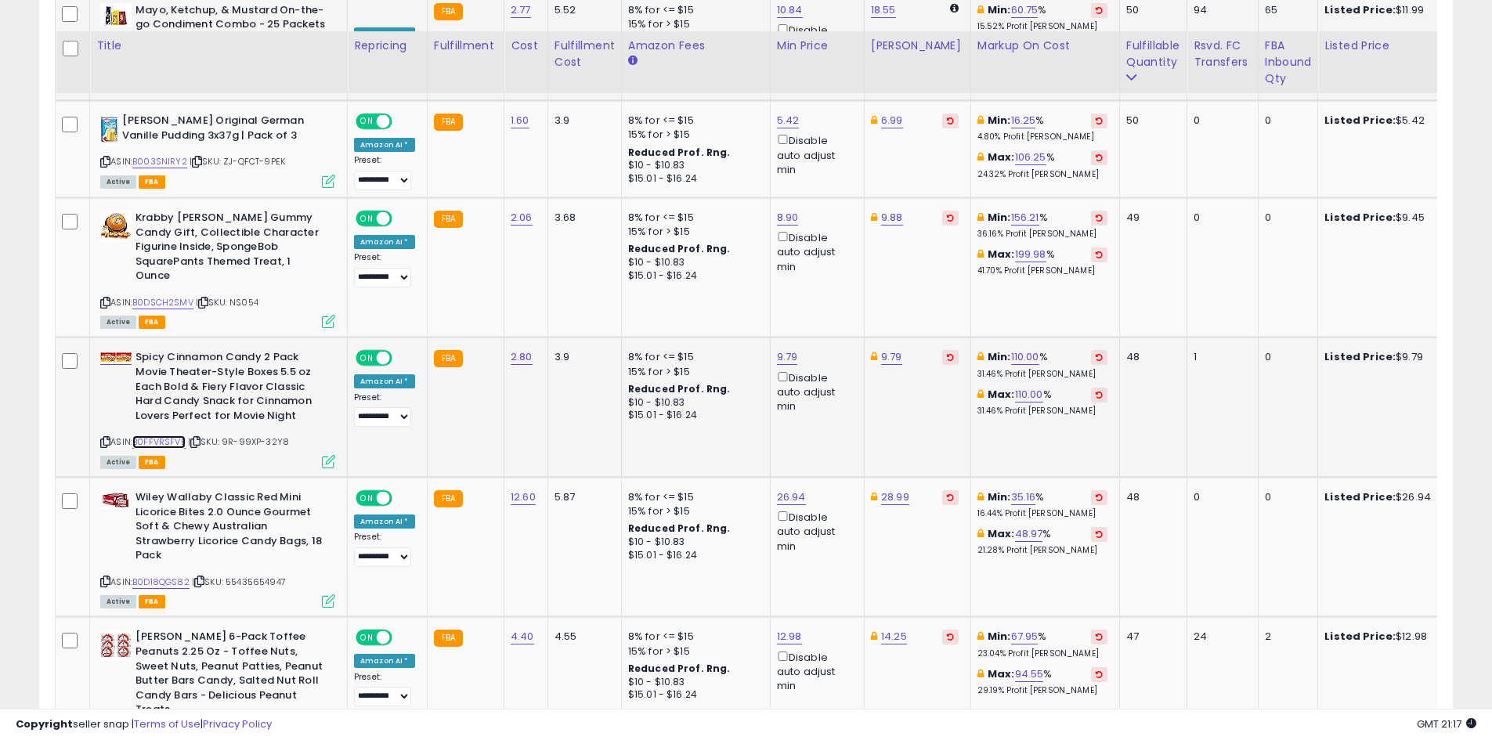
scroll to position [2338, 0]
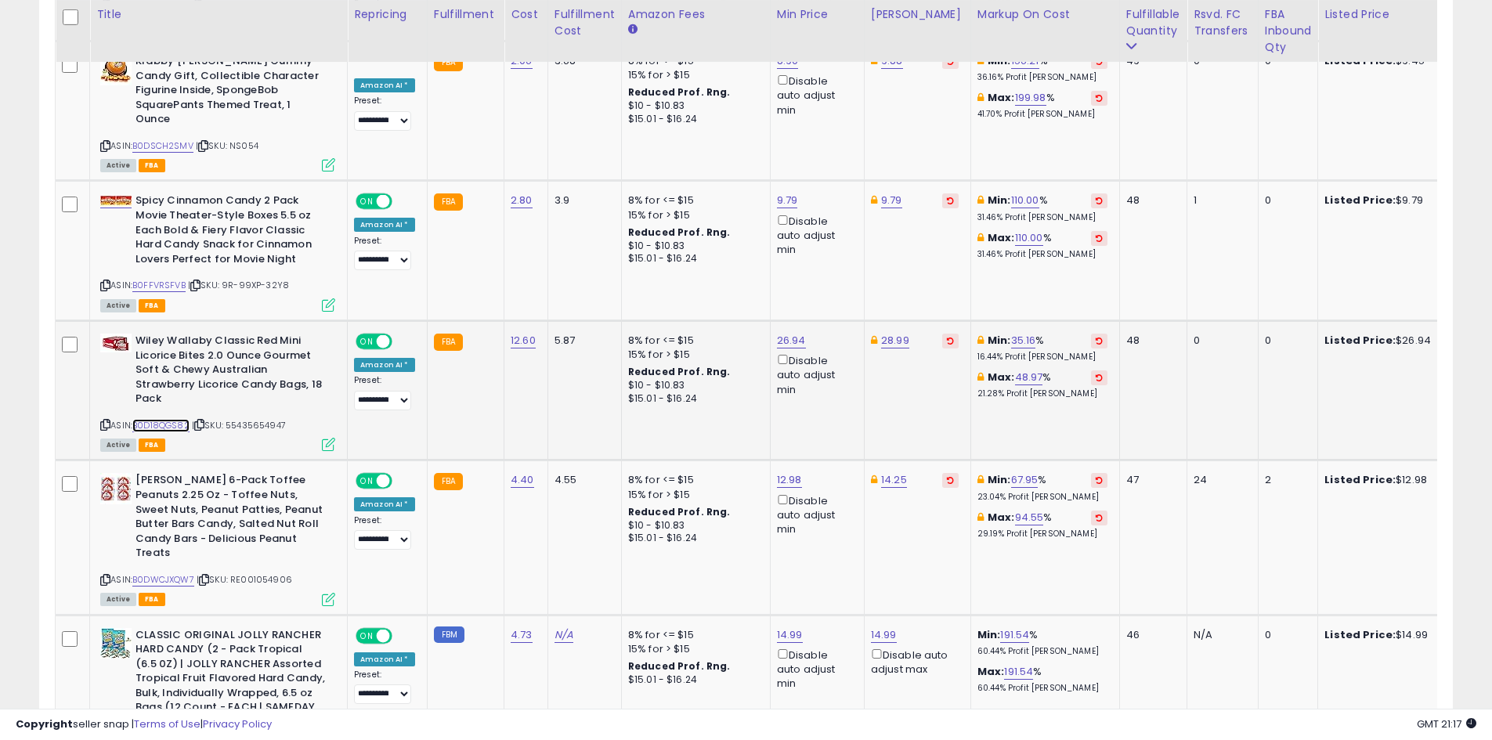
click at [168, 419] on link "B0D18QGS82" at bounding box center [160, 425] width 57 height 13
click at [947, 337] on icon at bounding box center [950, 341] width 7 height 8
type input "*"
type input "****"
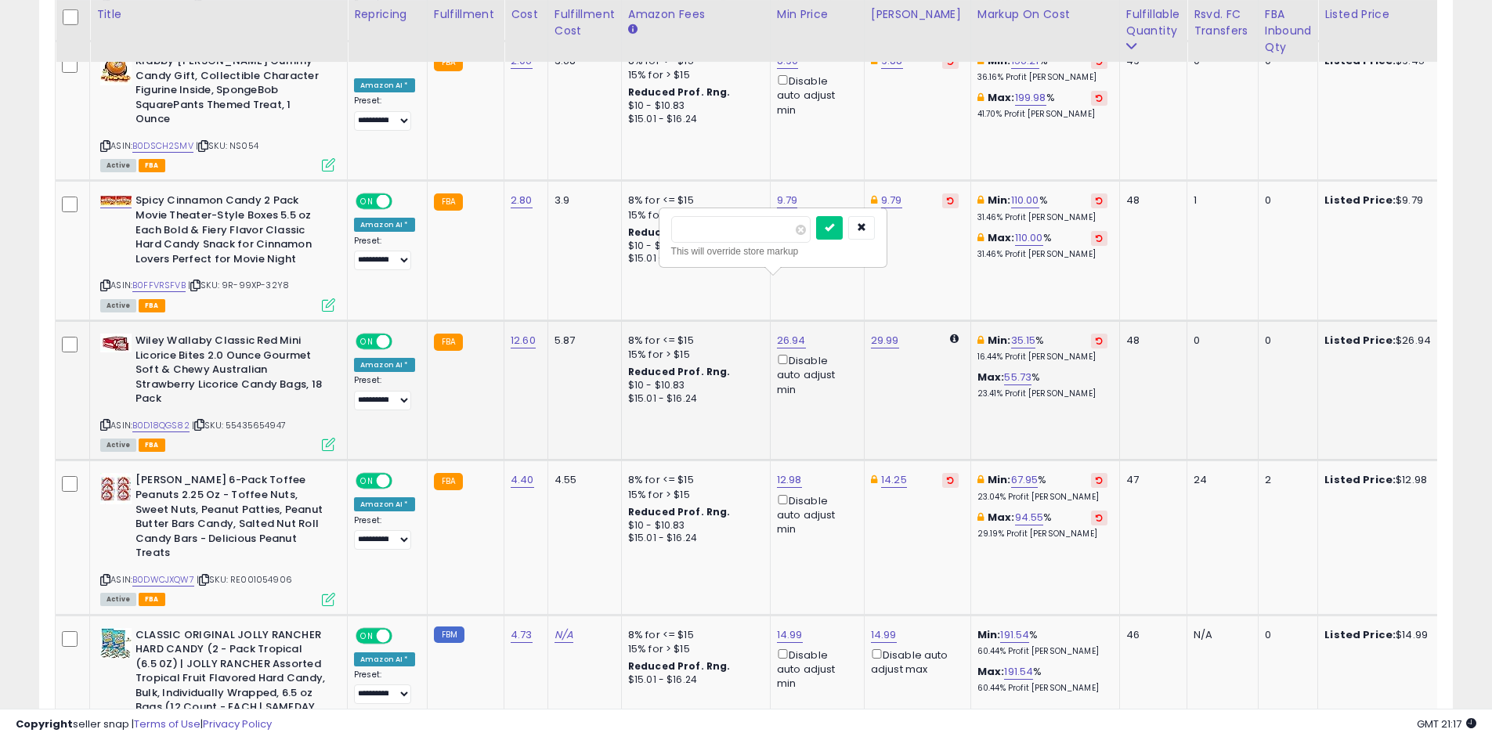
click button "submit" at bounding box center [829, 227] width 27 height 23
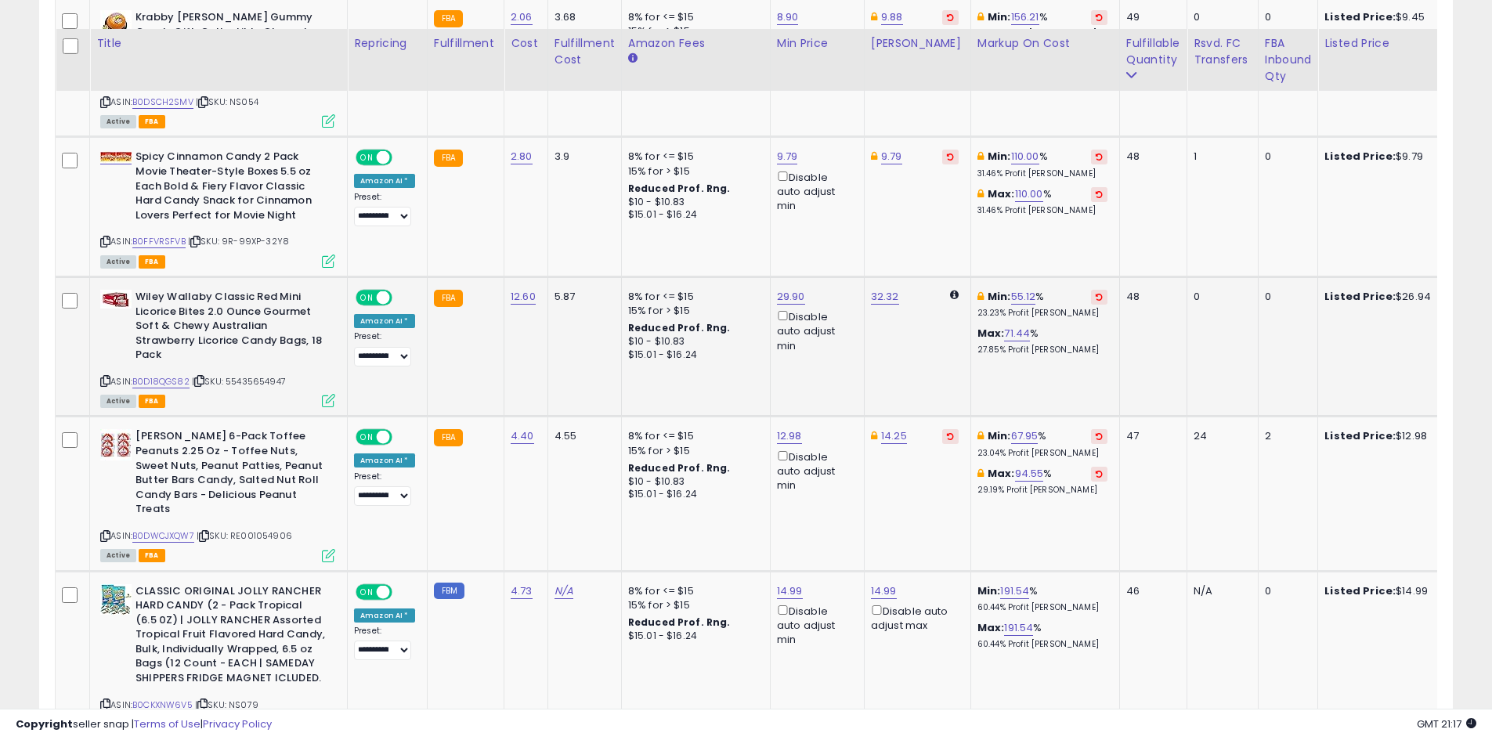
scroll to position [2417, 0]
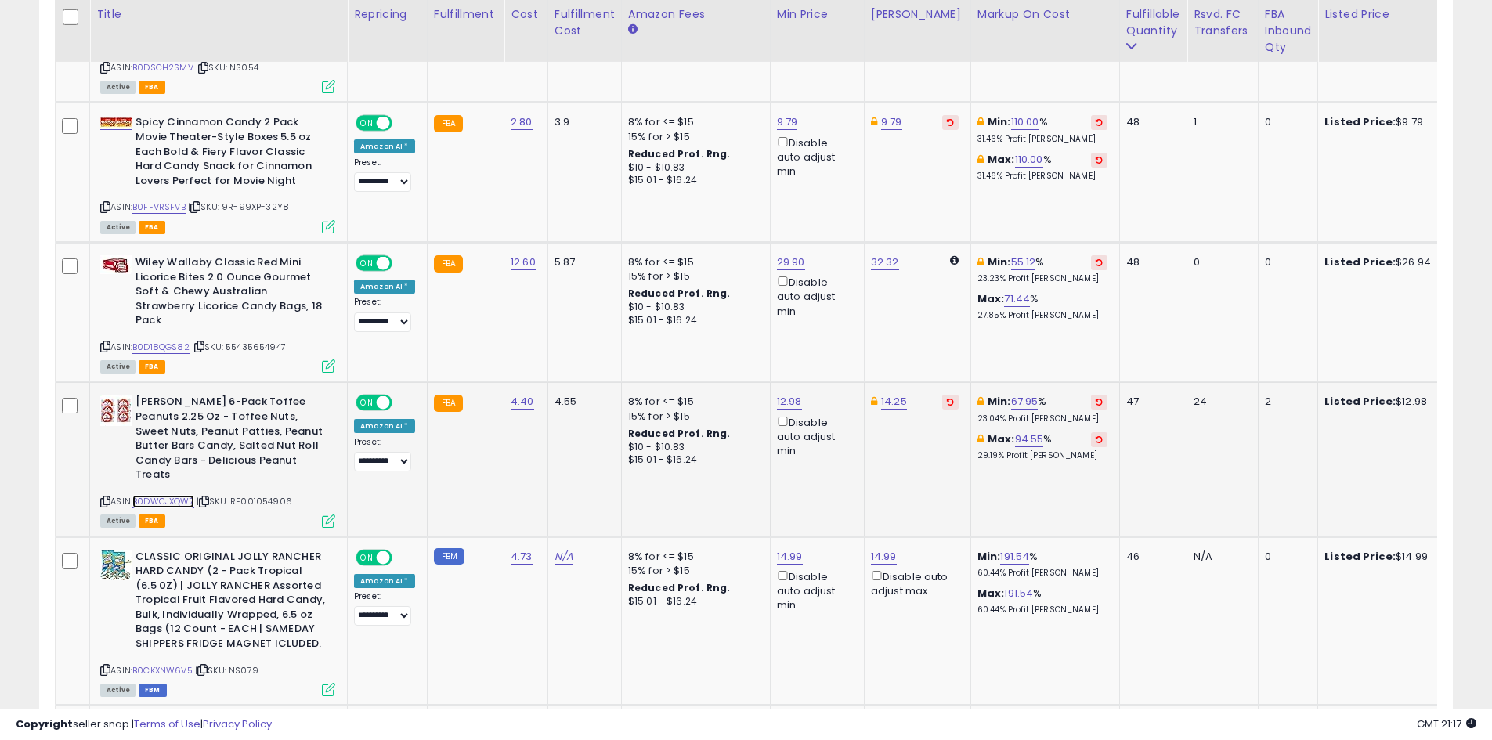
click at [179, 495] on link "B0DWCJXQW7" at bounding box center [163, 501] width 62 height 13
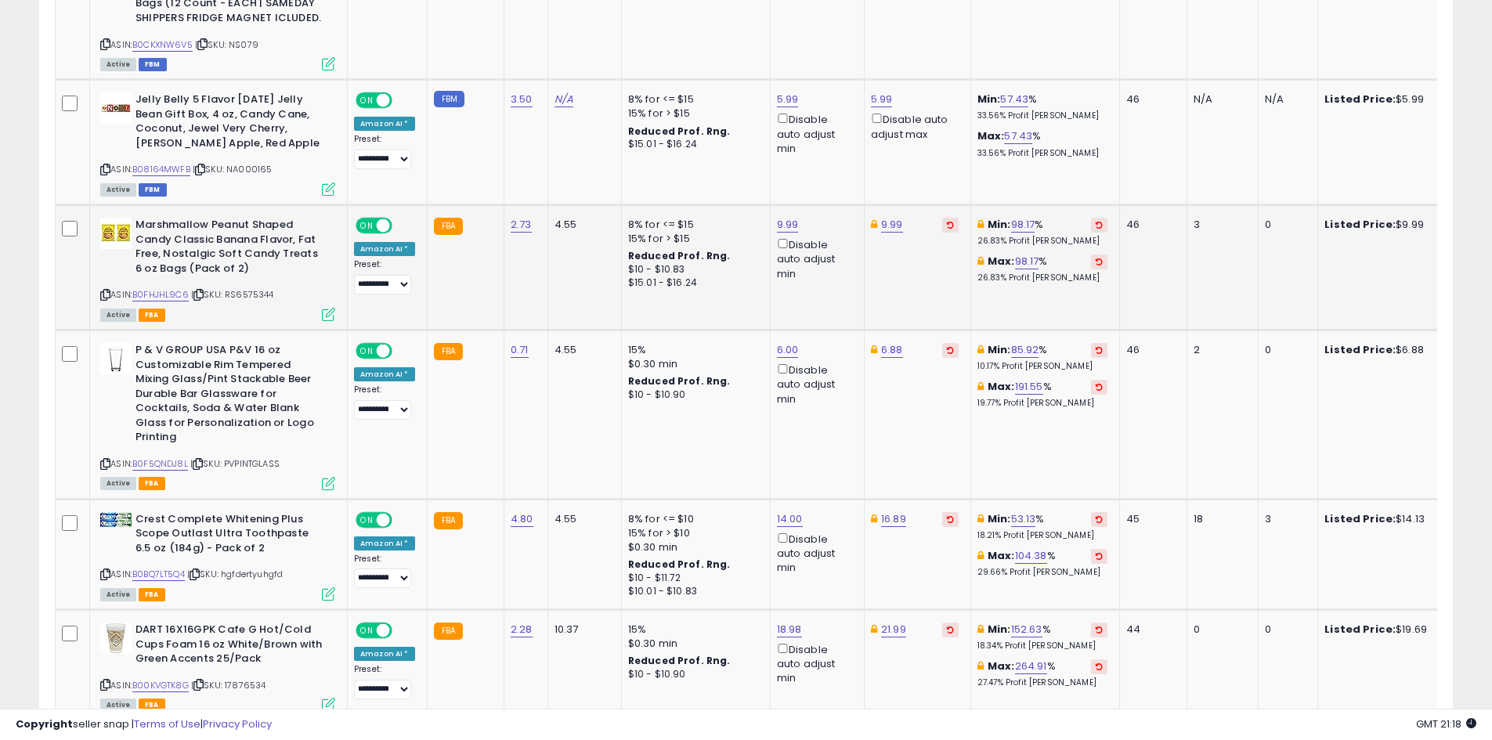
scroll to position [3043, 0]
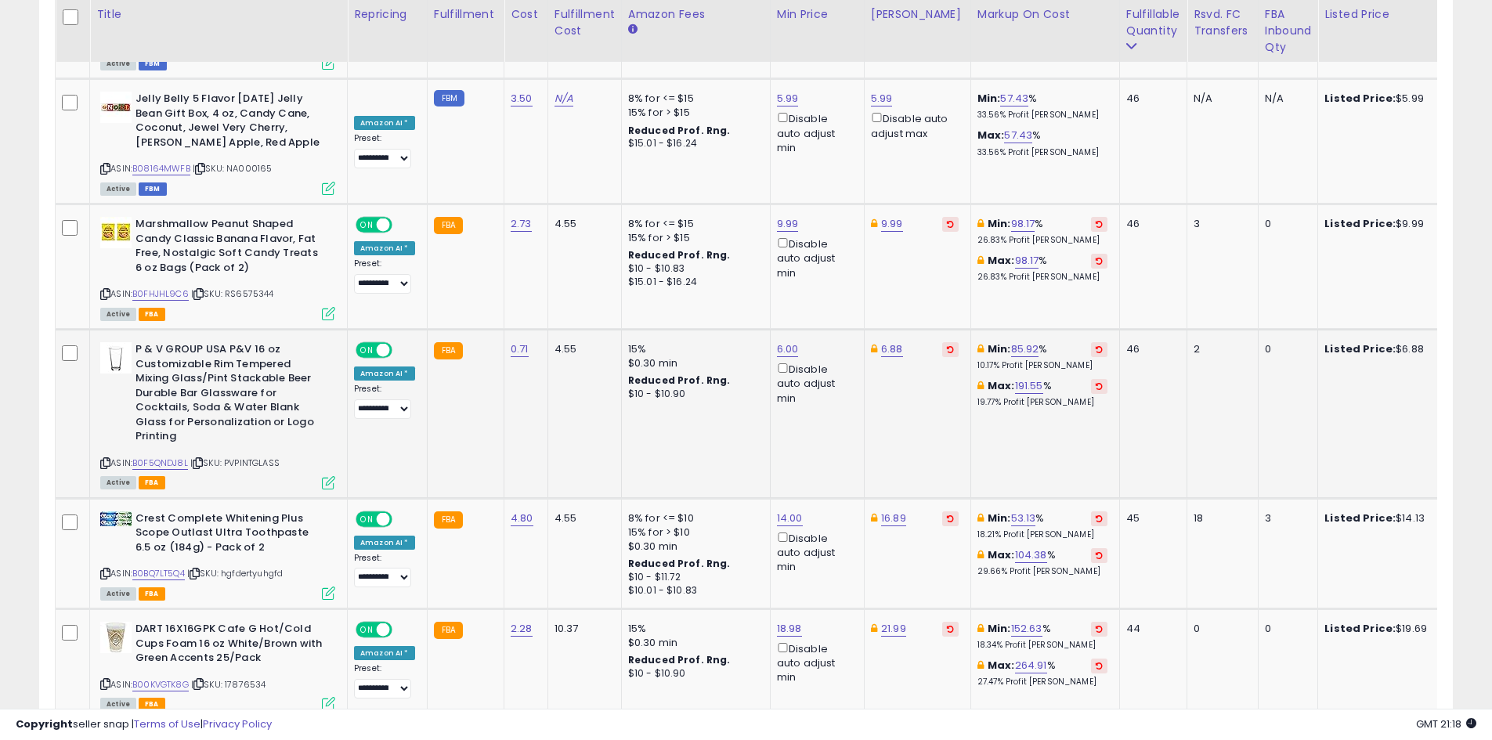
click at [890, 329] on td "6.88" at bounding box center [917, 413] width 107 height 169
type input "***"
click button "submit" at bounding box center [930, 206] width 27 height 23
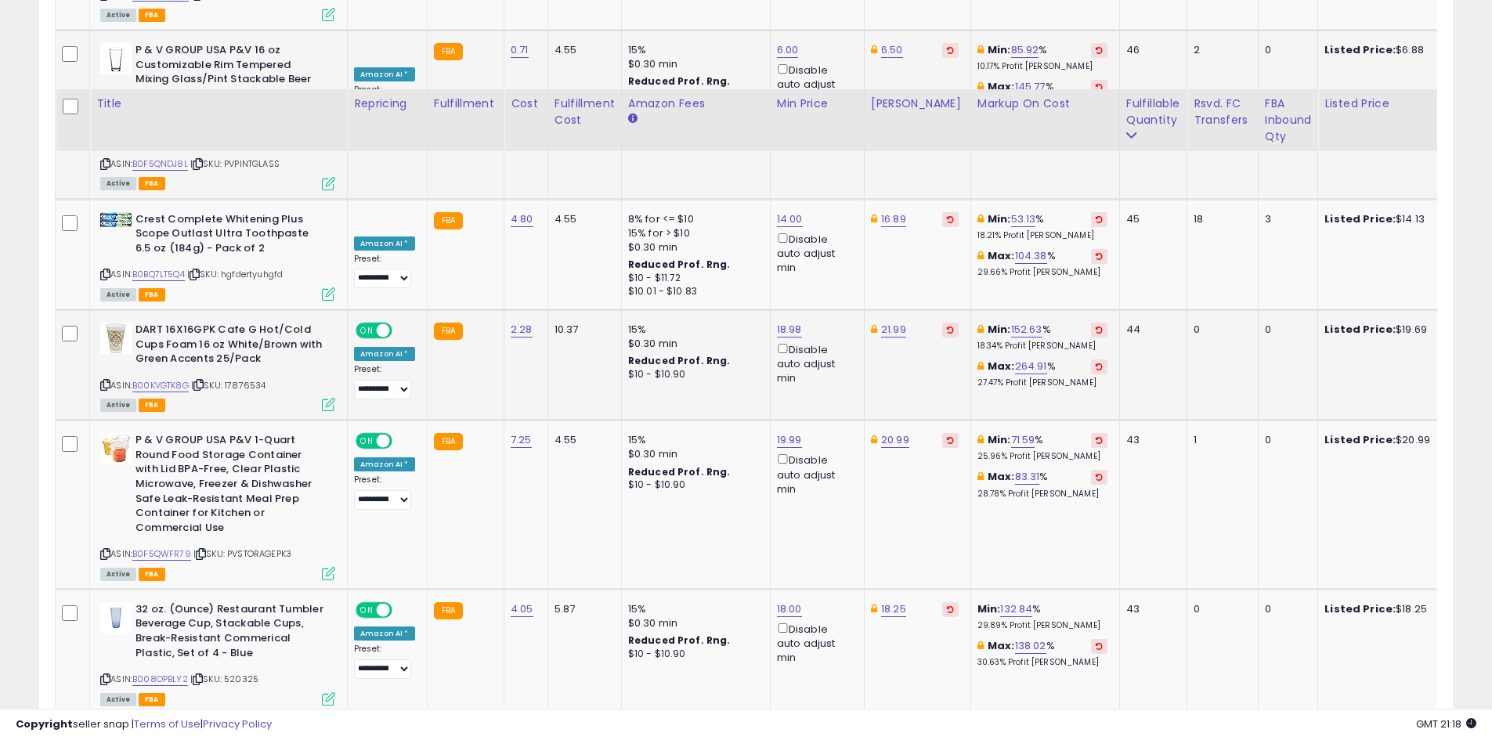
scroll to position [3435, 0]
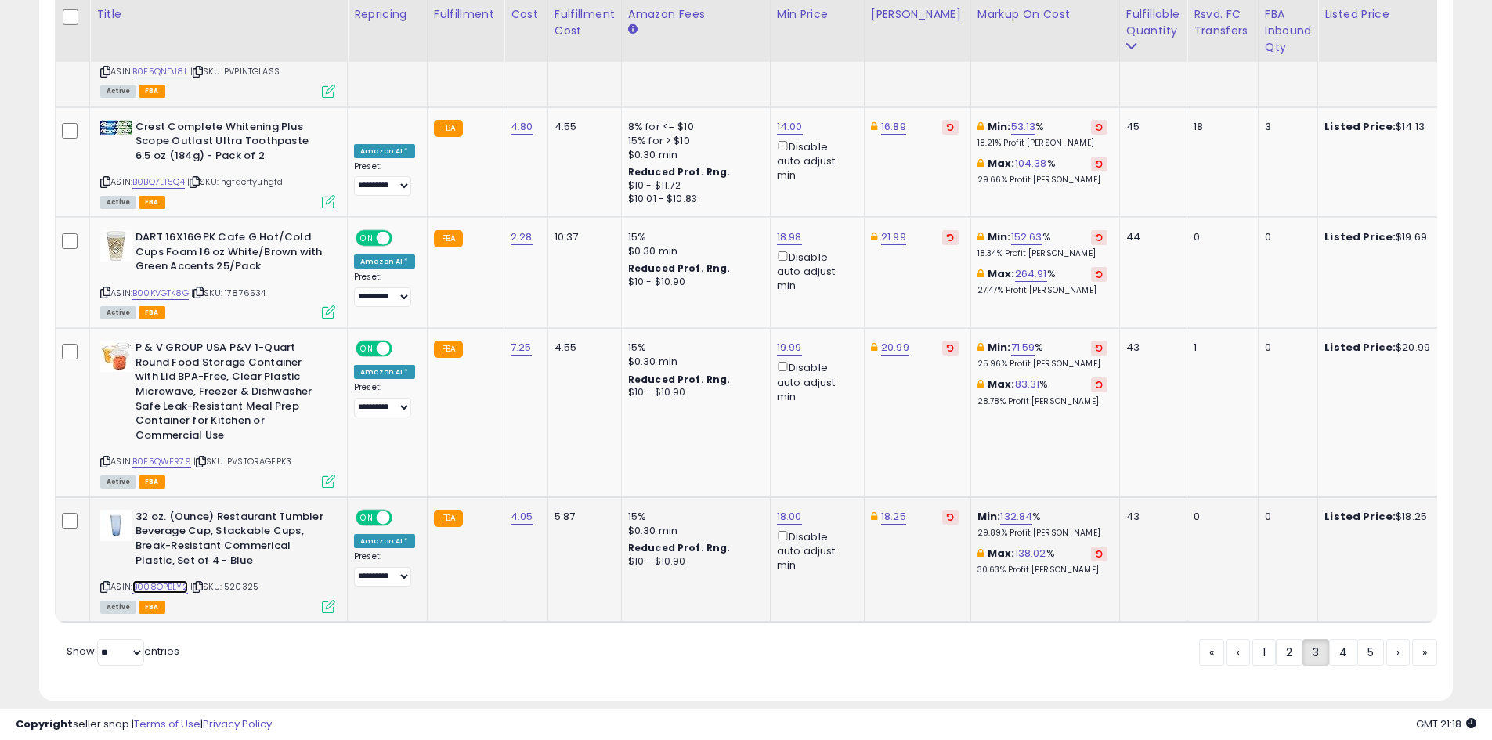
click at [171, 580] on link "B008OPBLY2" at bounding box center [160, 586] width 56 height 13
type input "*****"
click button "submit" at bounding box center [932, 374] width 27 height 23
click at [1386, 639] on link "4" at bounding box center [1397, 652] width 23 height 27
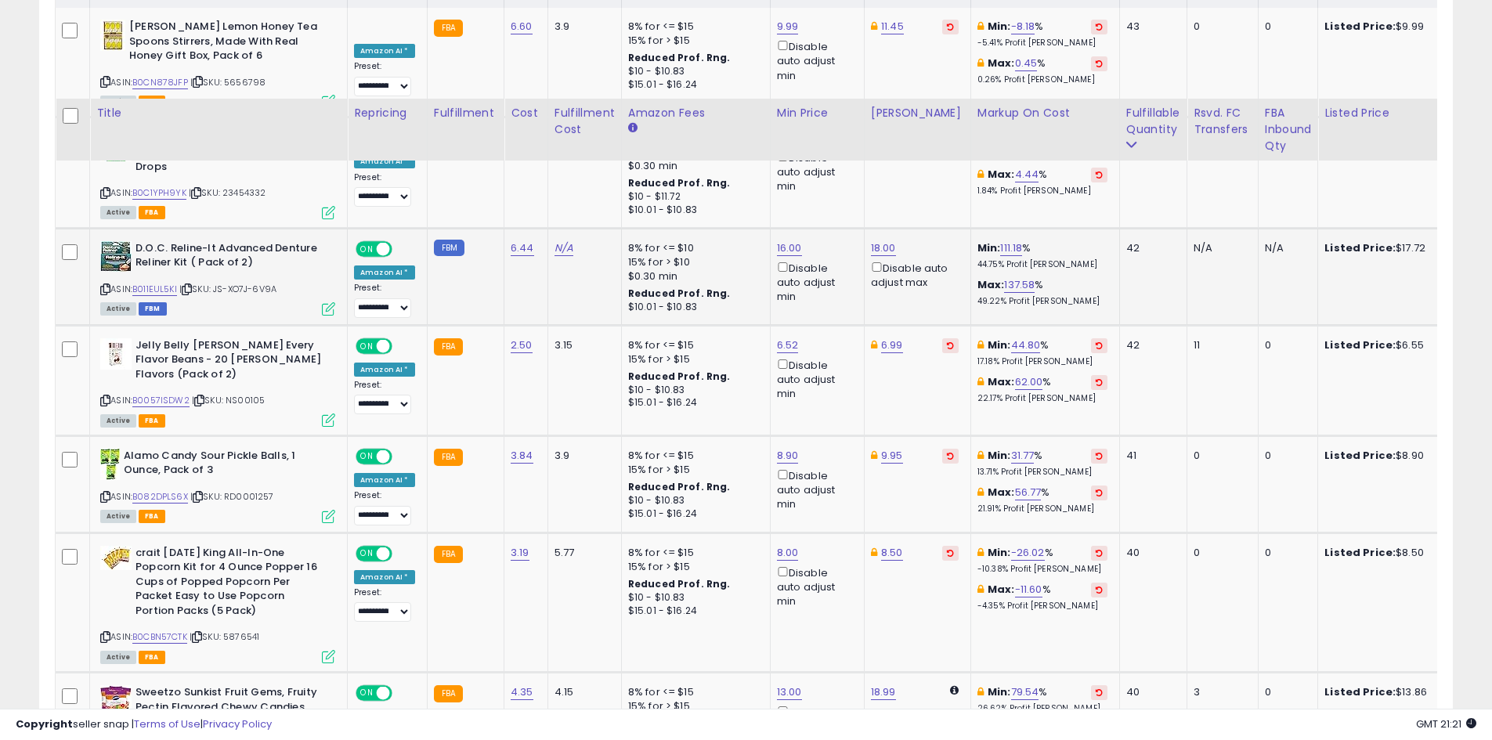
scroll to position [928, 0]
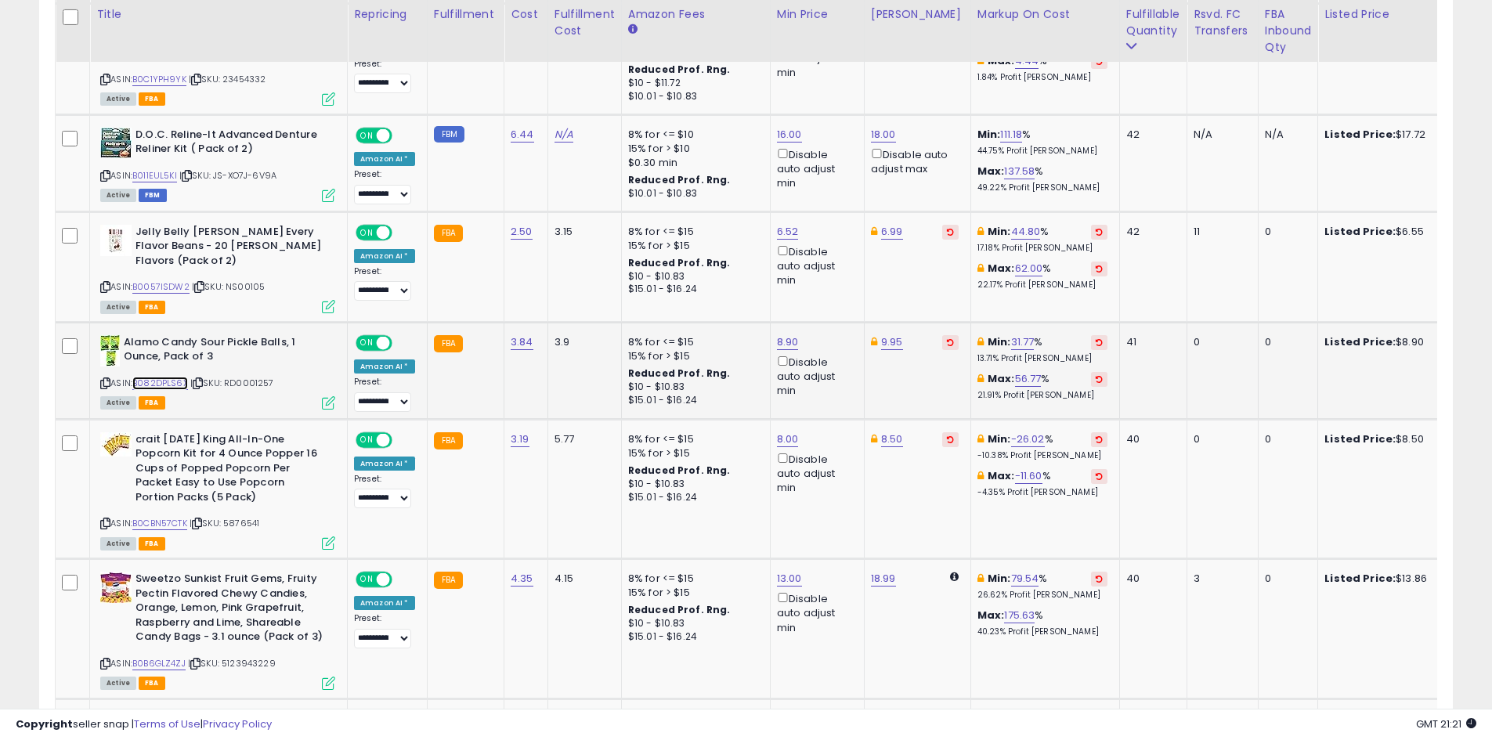
click at [159, 378] on link "B082DPLS6X" at bounding box center [160, 383] width 56 height 13
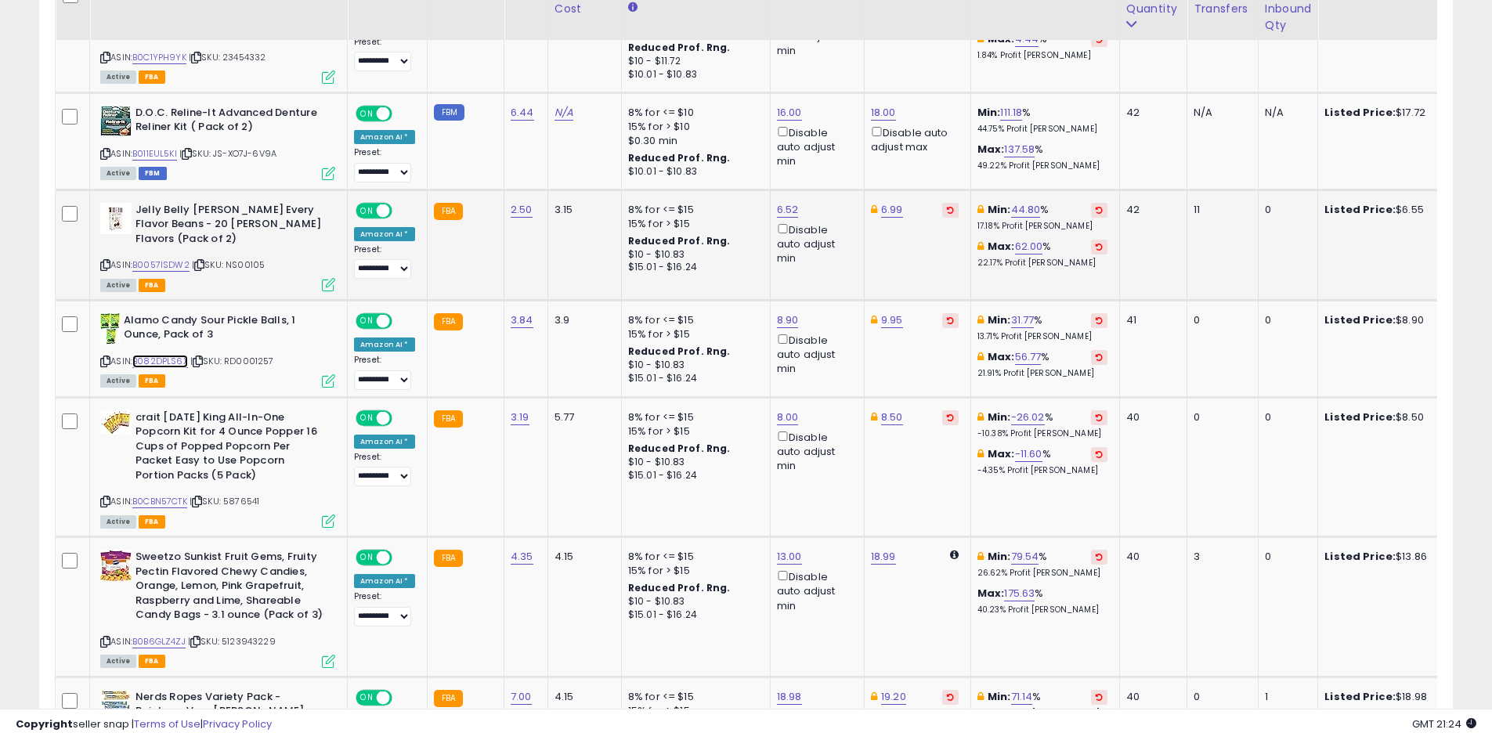
scroll to position [1006, 0]
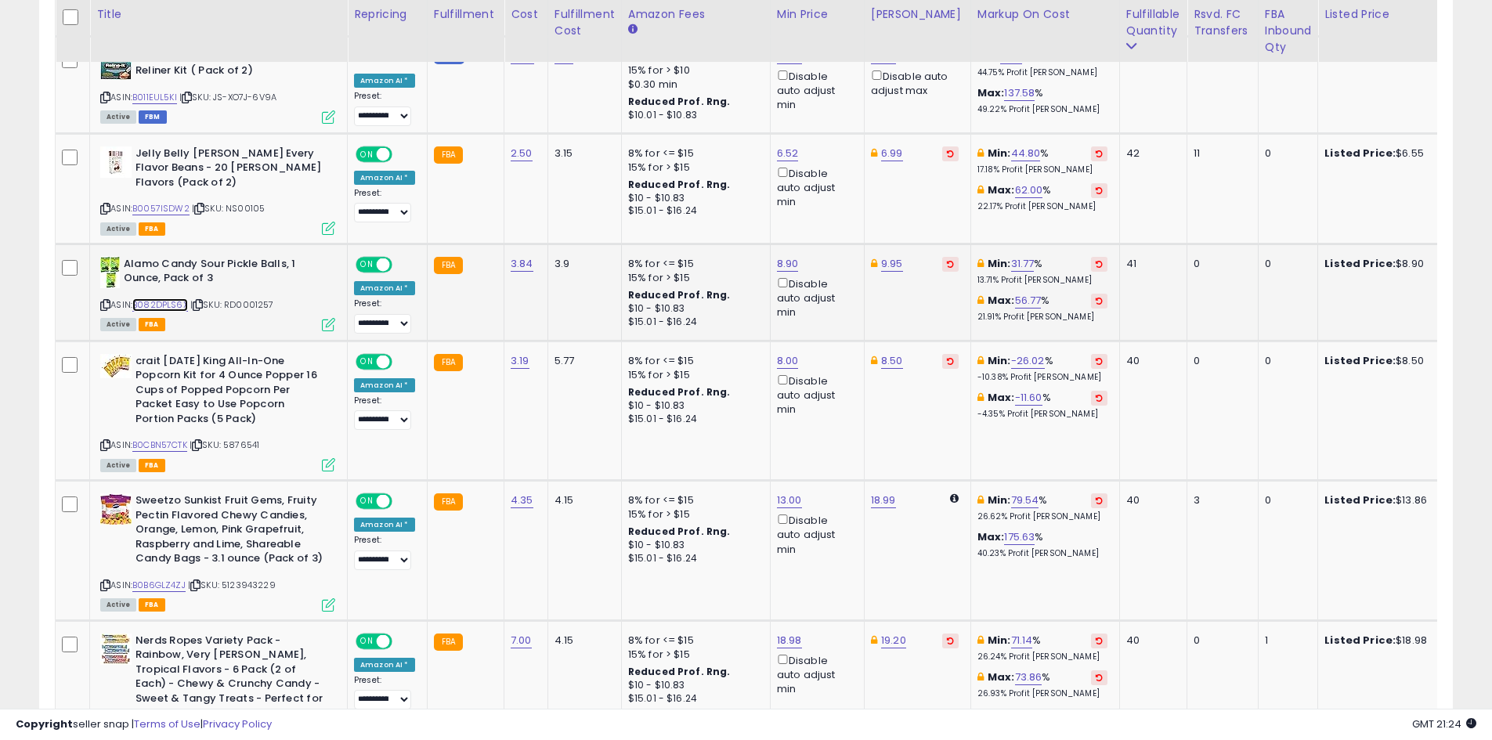
click at [151, 305] on link "B082DPLS6X" at bounding box center [160, 304] width 56 height 13
type input "****"
click button "submit" at bounding box center [825, 208] width 27 height 23
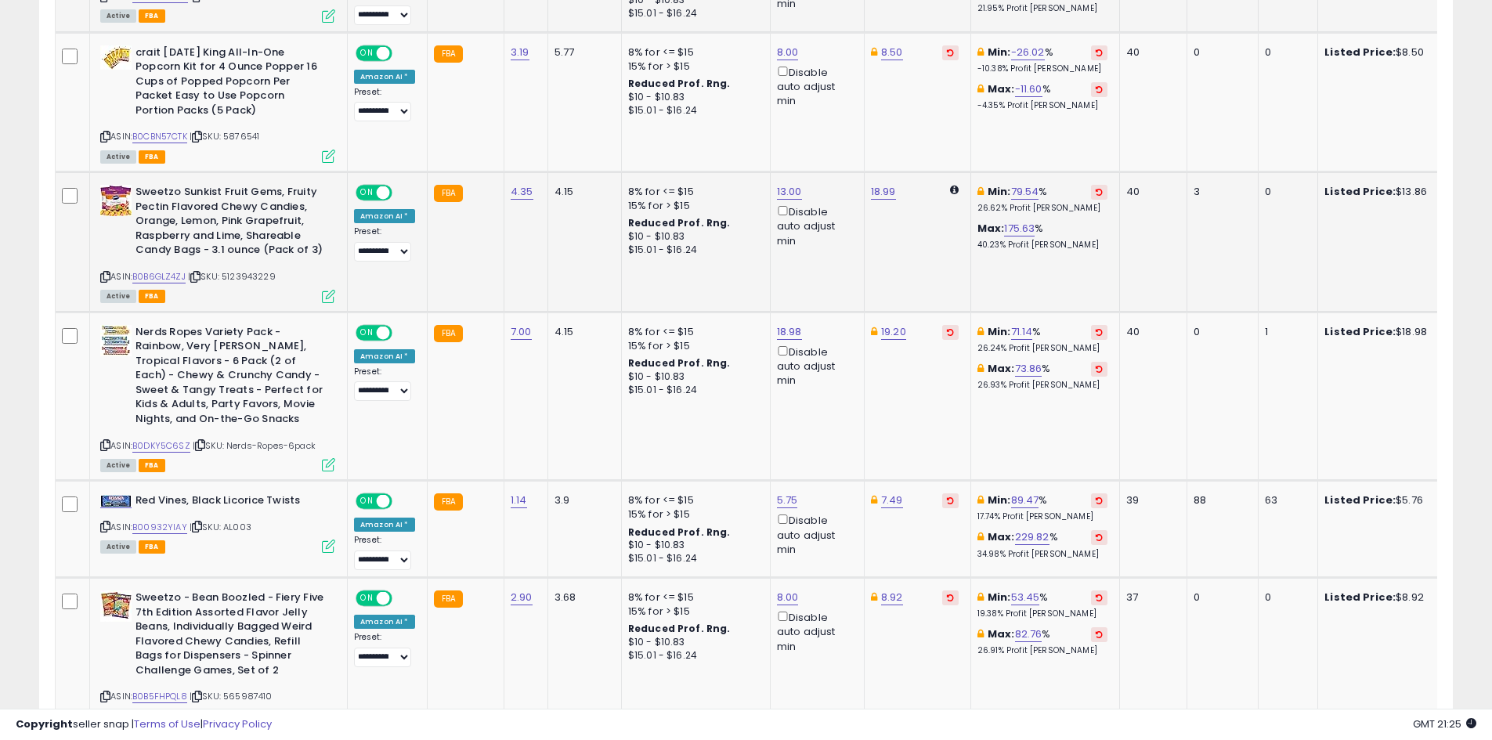
scroll to position [1320, 0]
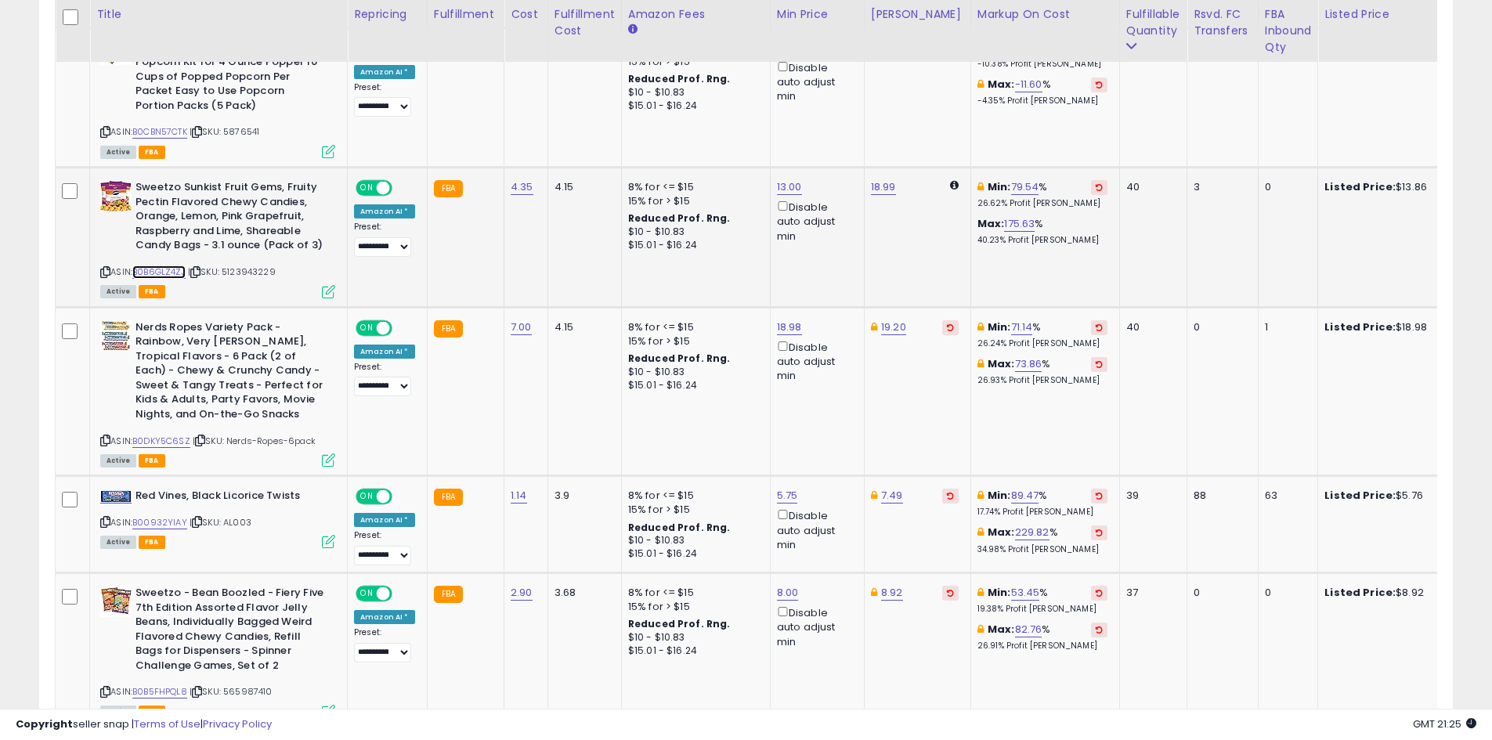
click at [162, 269] on link "B0B6GLZ4ZJ" at bounding box center [158, 271] width 53 height 13
type input "*"
type input "*****"
click button "submit" at bounding box center [921, 131] width 27 height 23
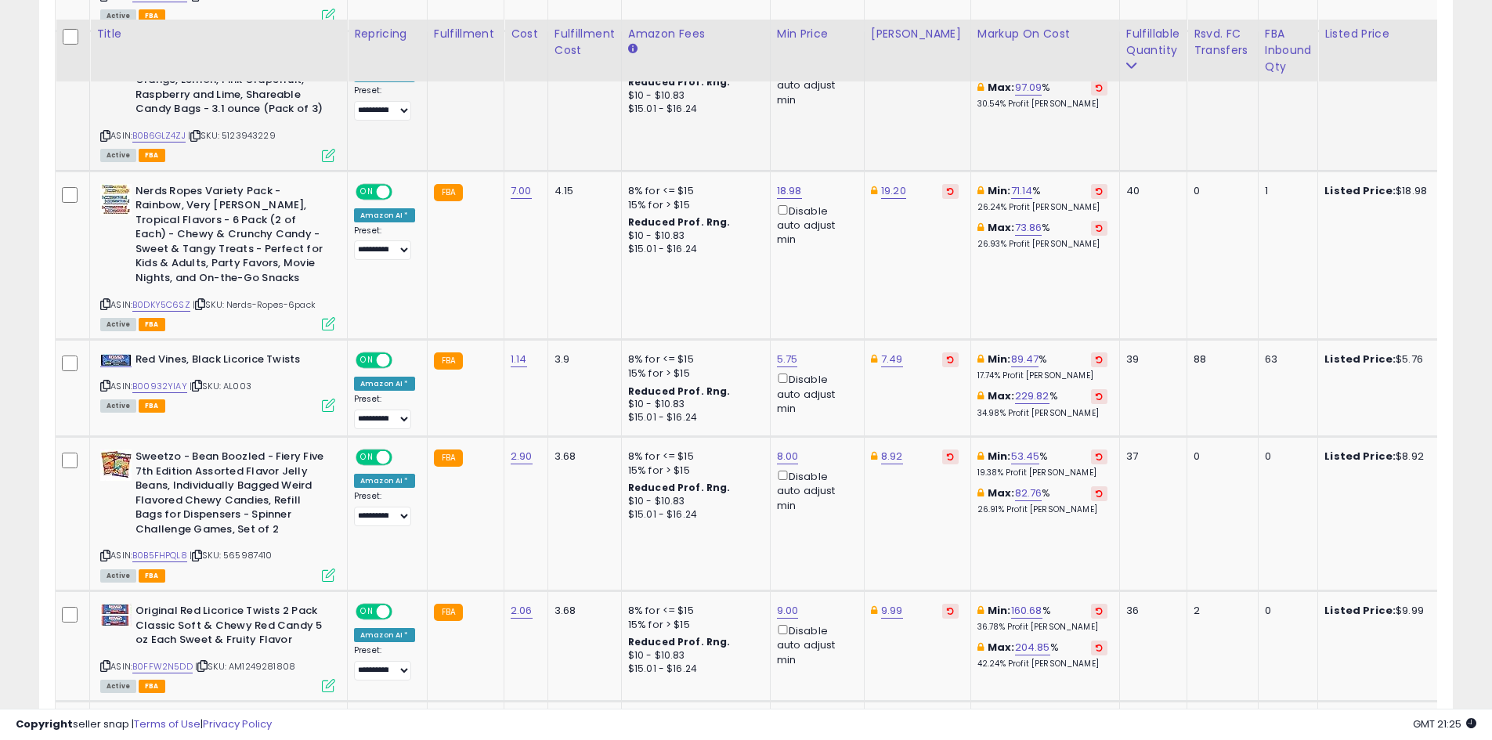
scroll to position [1476, 0]
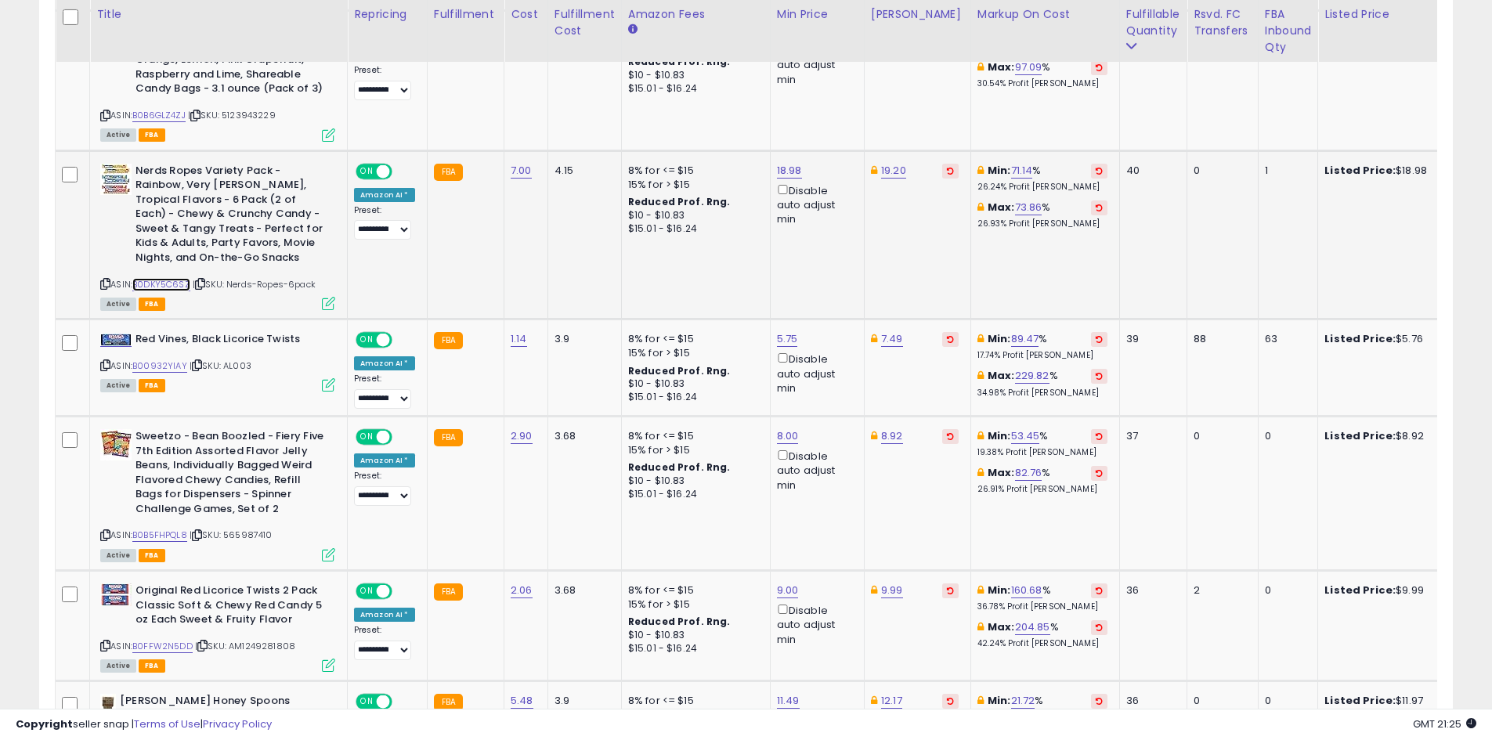
click at [183, 284] on link "B0DKY5C6SZ" at bounding box center [161, 284] width 58 height 13
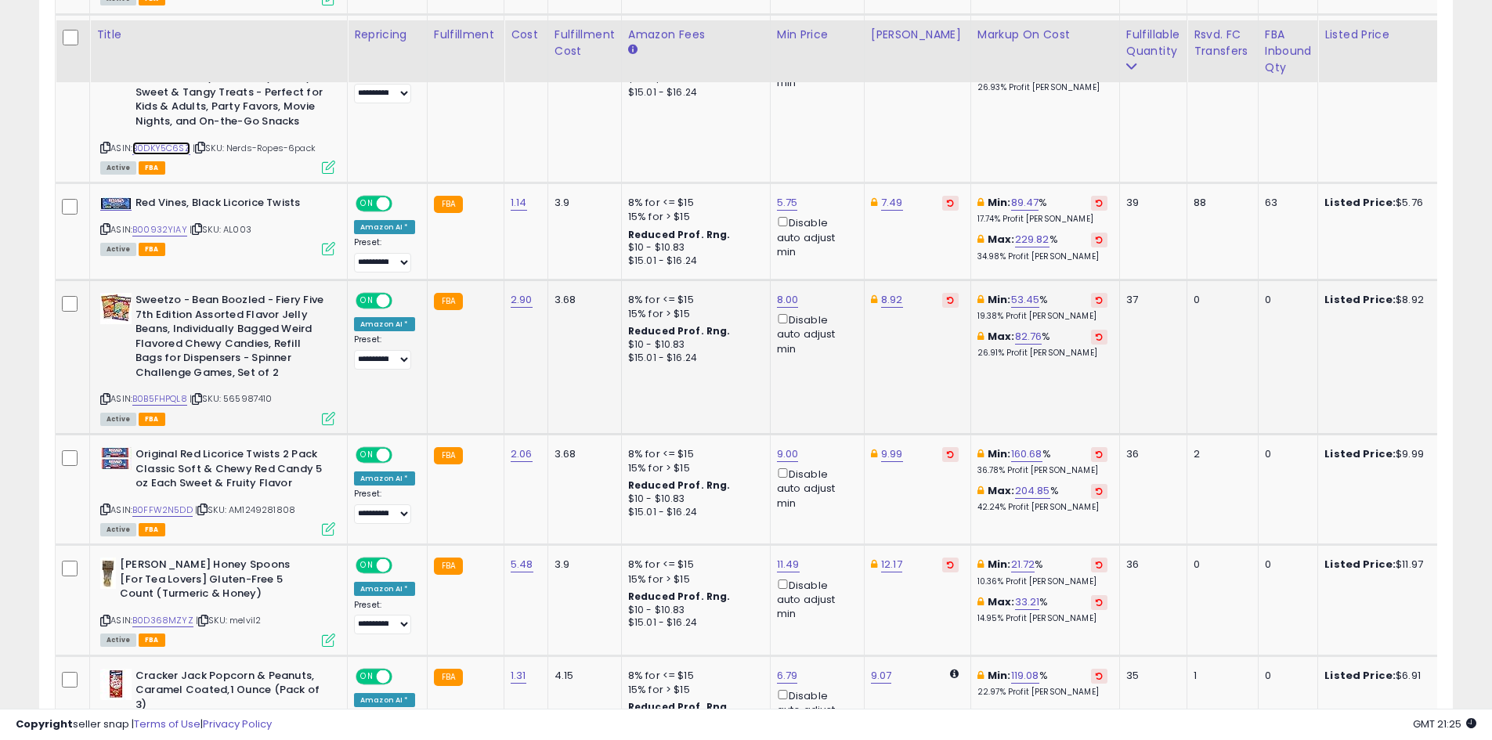
scroll to position [1633, 0]
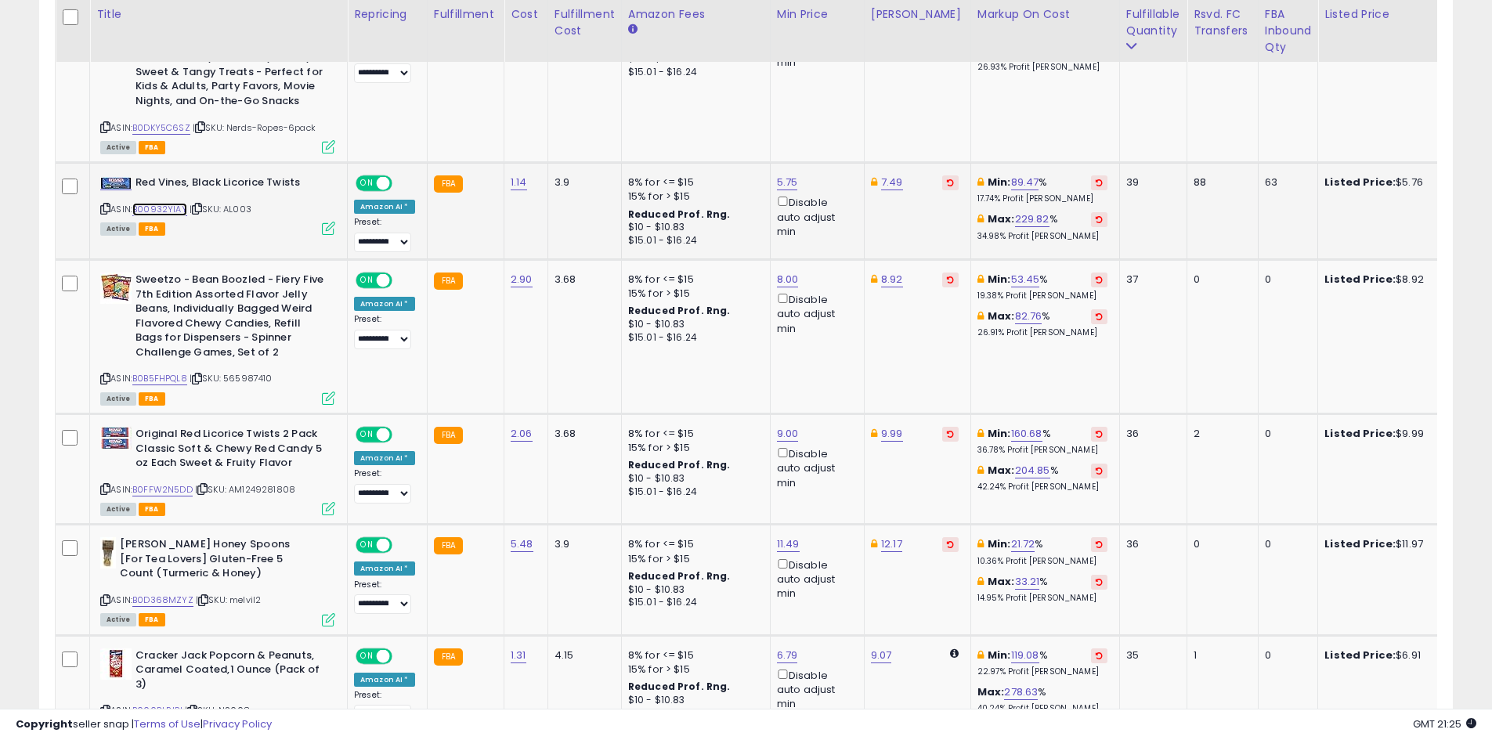
click at [177, 204] on link "B00932YIAY" at bounding box center [159, 209] width 55 height 13
type input "****"
click button "submit" at bounding box center [824, 126] width 27 height 23
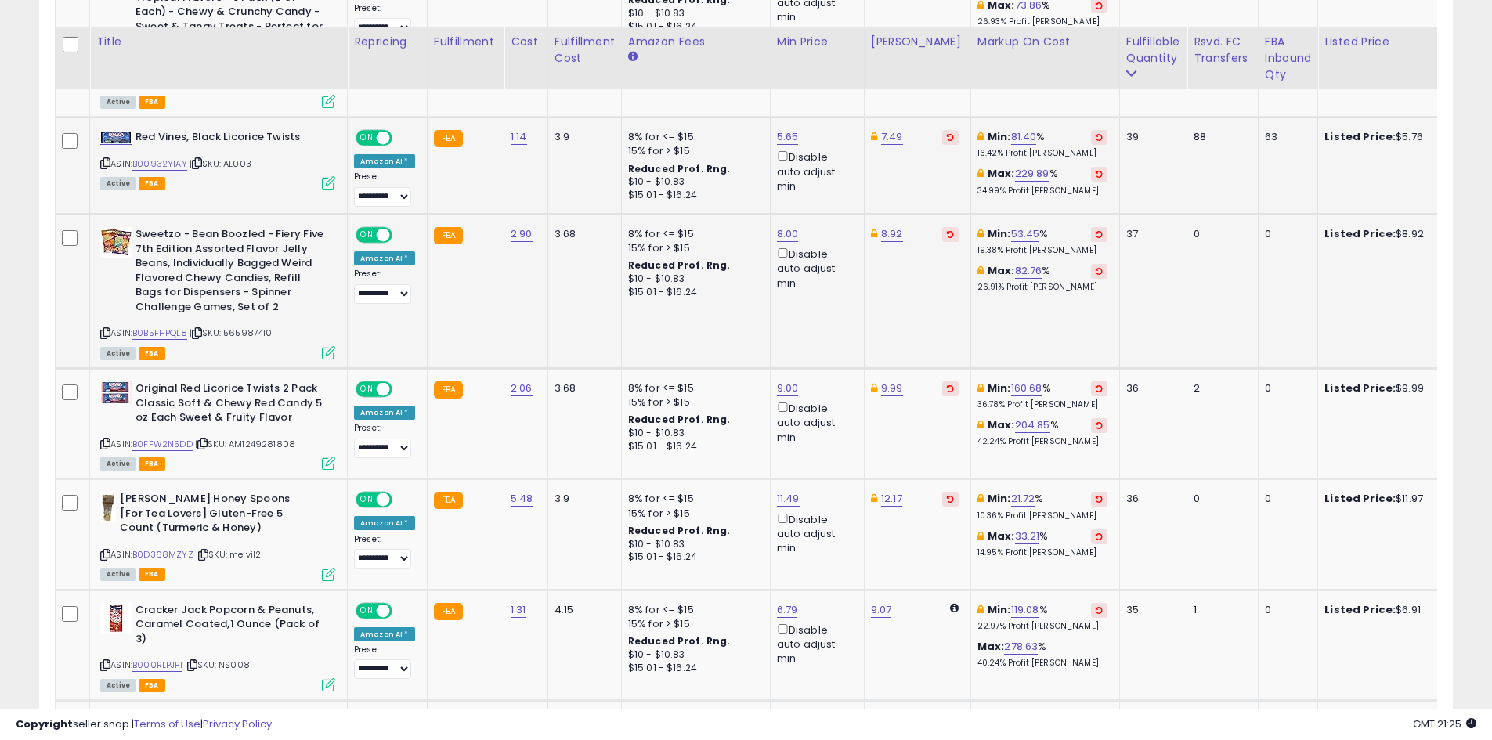
scroll to position [1711, 0]
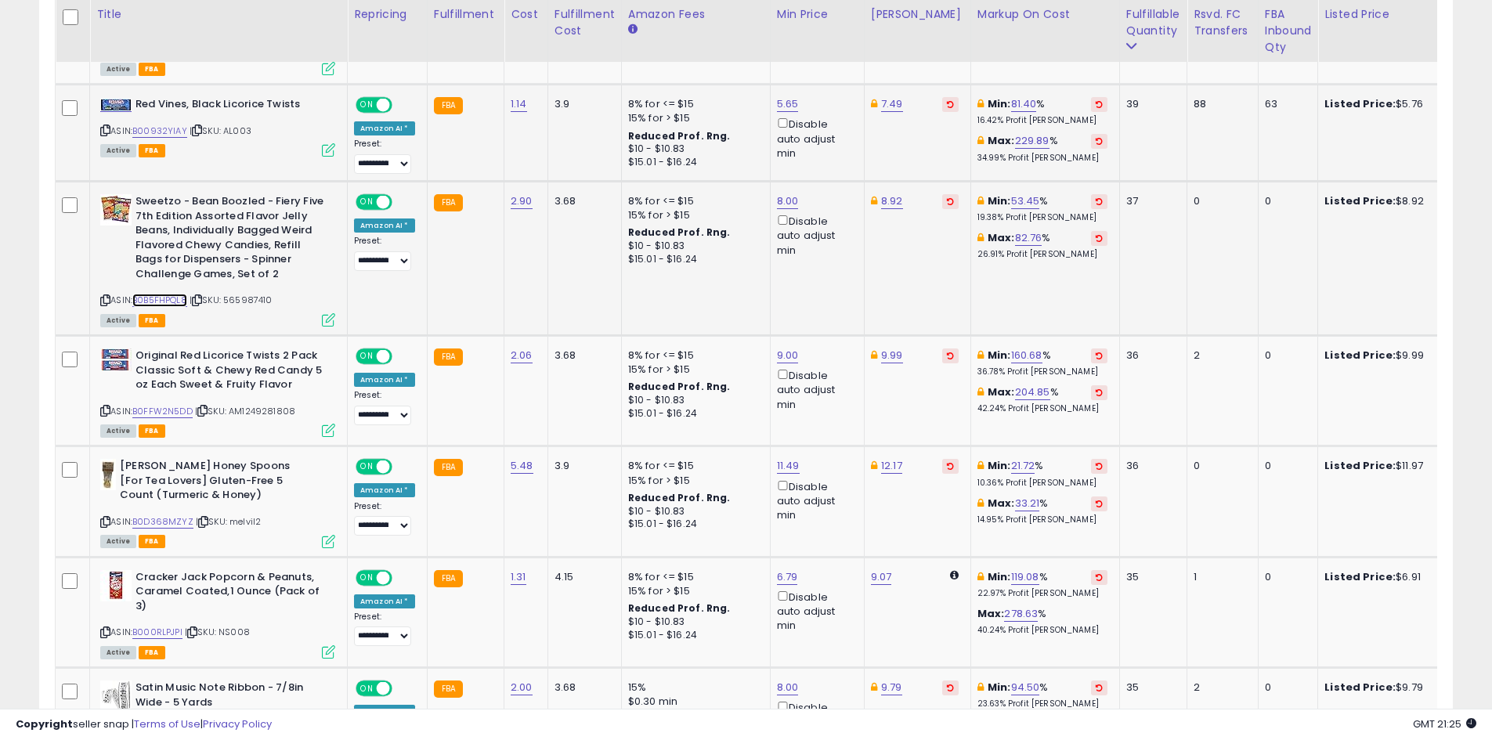
click at [171, 296] on link "B0B5FHPQL8" at bounding box center [159, 300] width 55 height 13
type input "***"
click button "submit" at bounding box center [929, 145] width 27 height 23
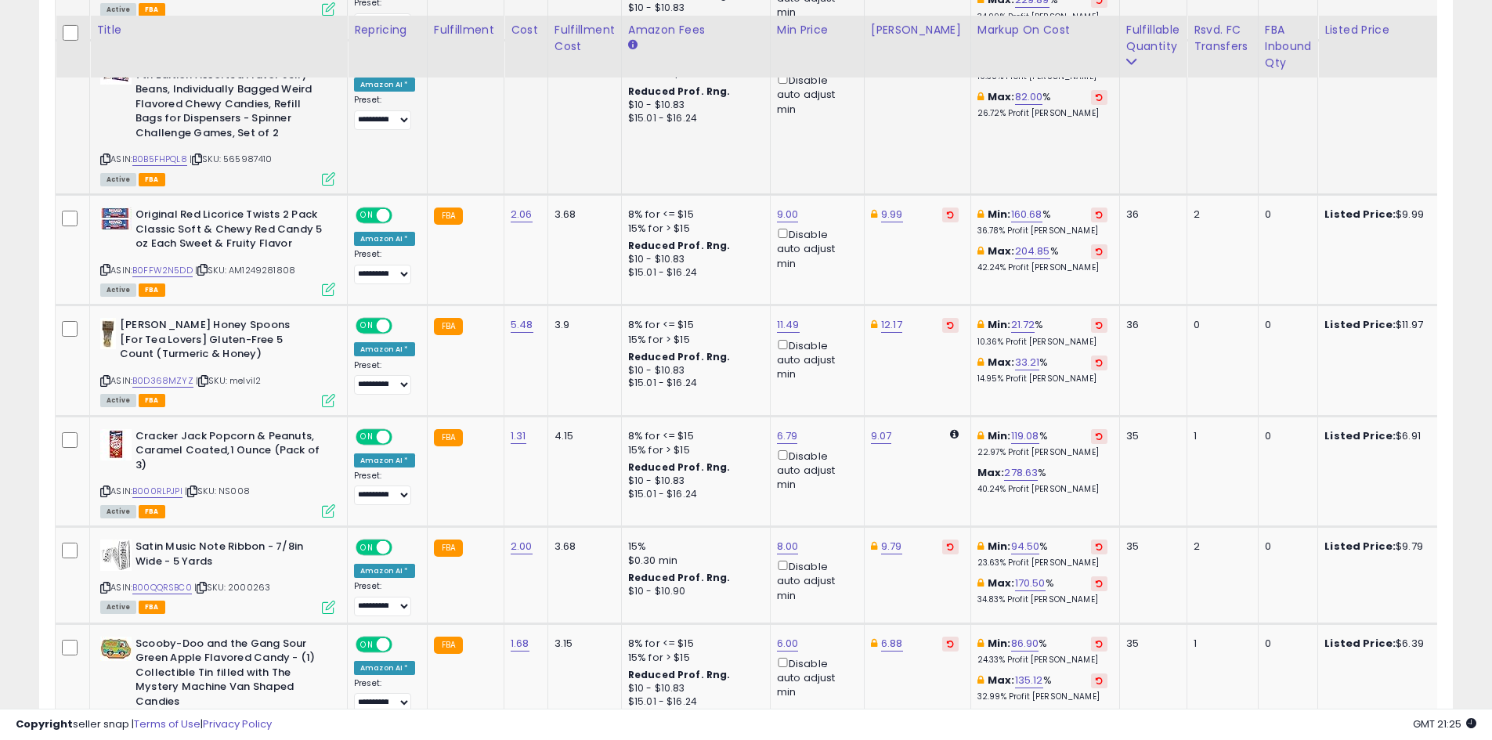
scroll to position [1868, 0]
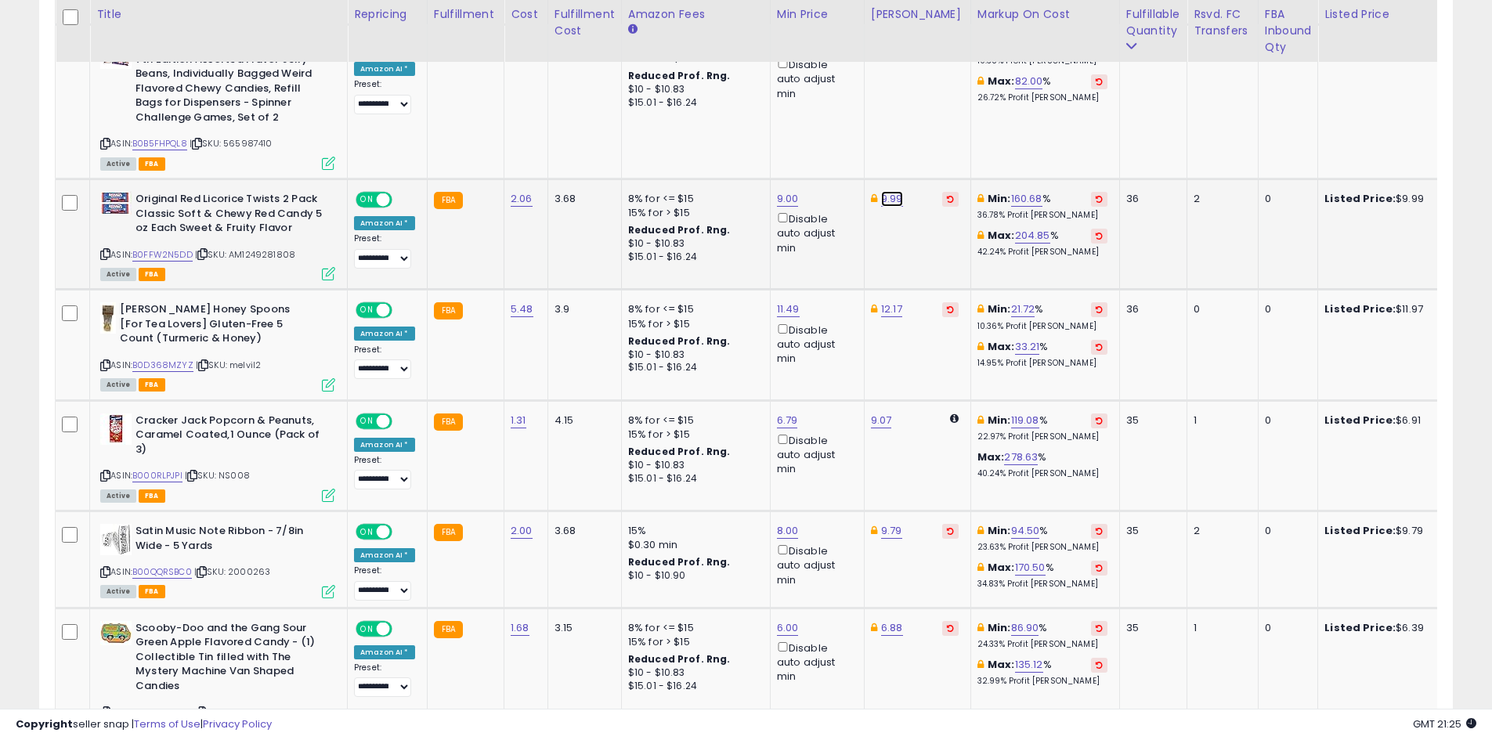
type input "****"
click button "submit" at bounding box center [929, 143] width 27 height 23
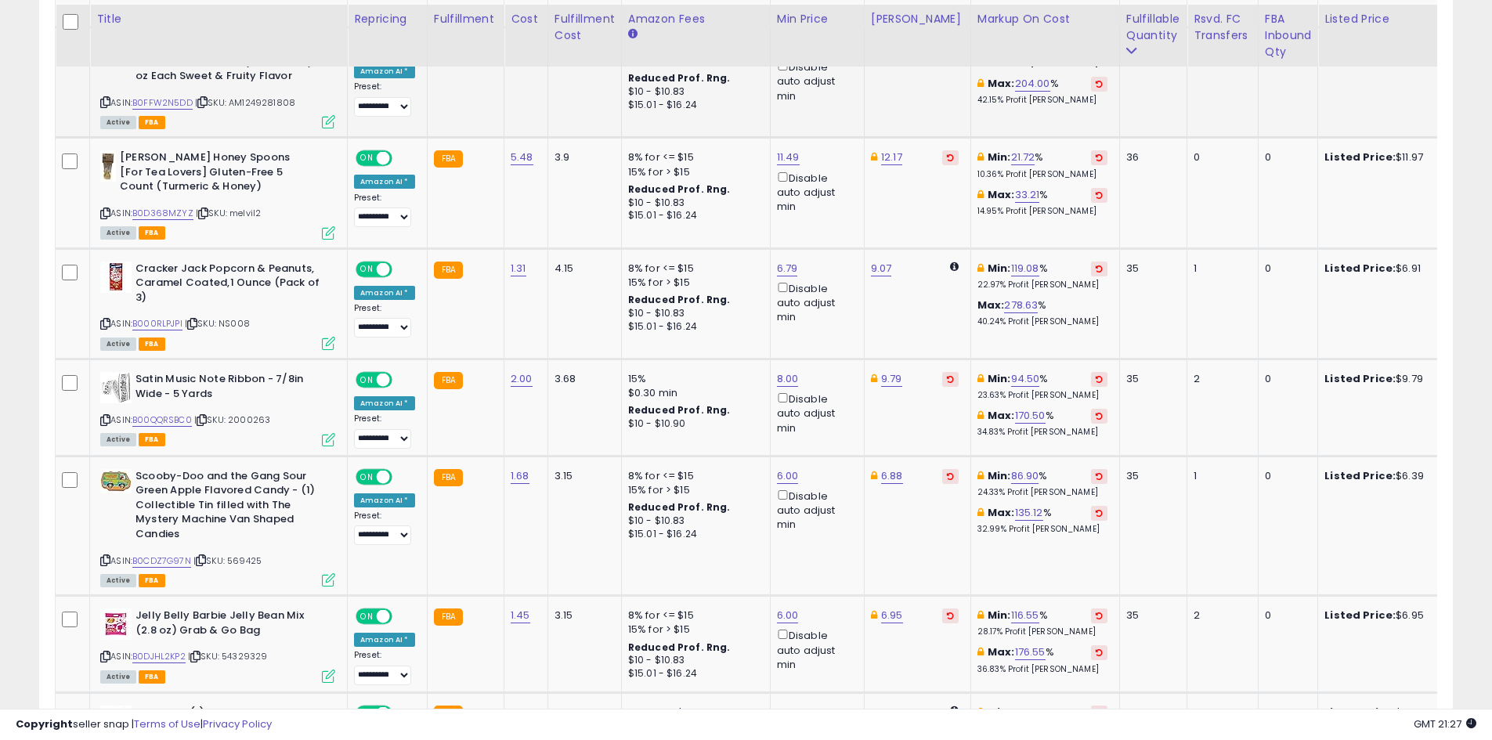
scroll to position [2024, 0]
